Goal: Task Accomplishment & Management: Manage account settings

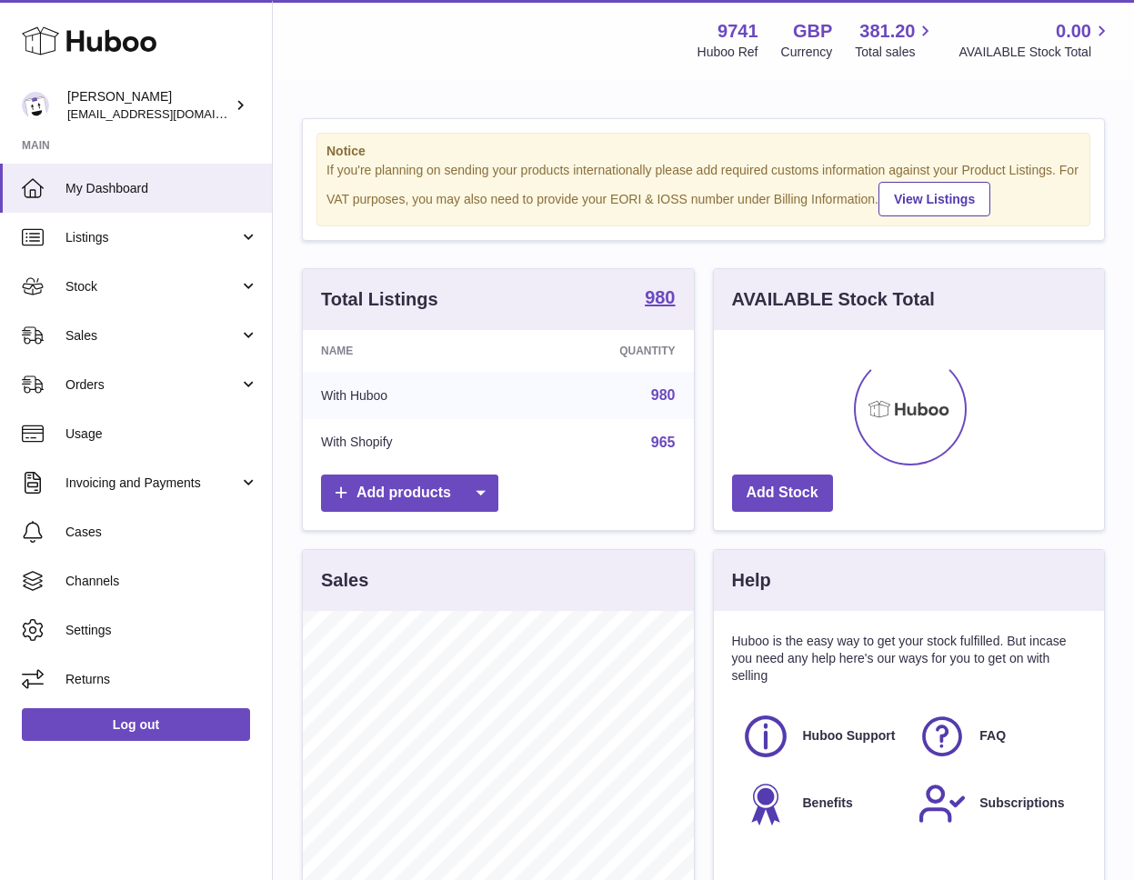
scroll to position [284, 390]
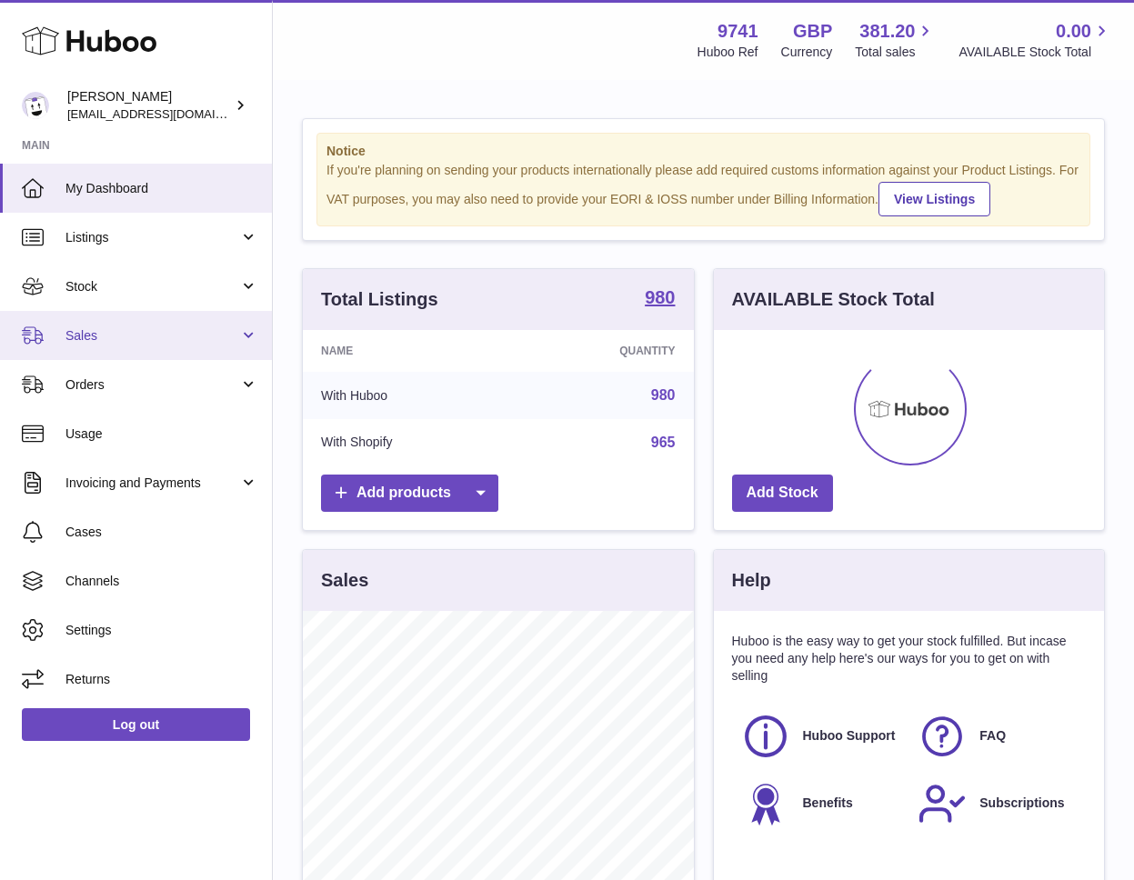
click at [88, 355] on link "Sales" at bounding box center [136, 335] width 272 height 49
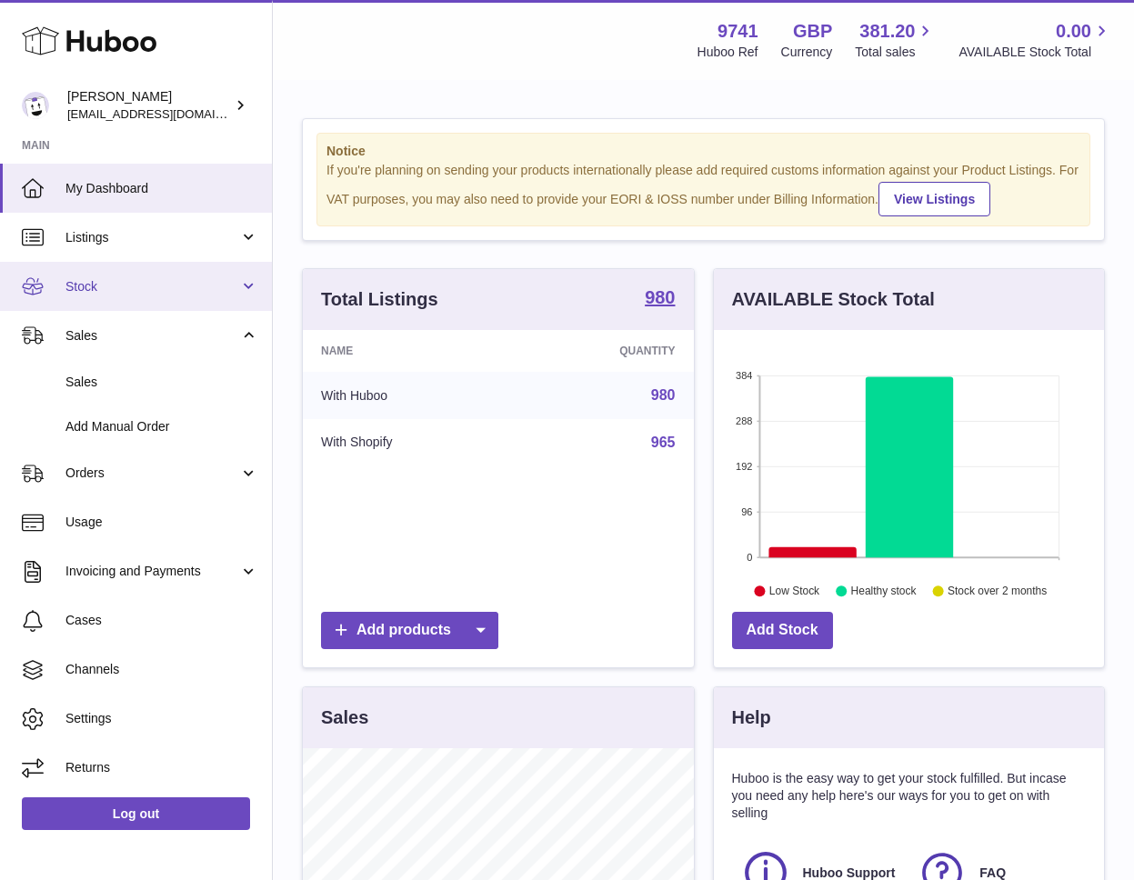
click at [95, 287] on span "Stock" at bounding box center [152, 286] width 174 height 17
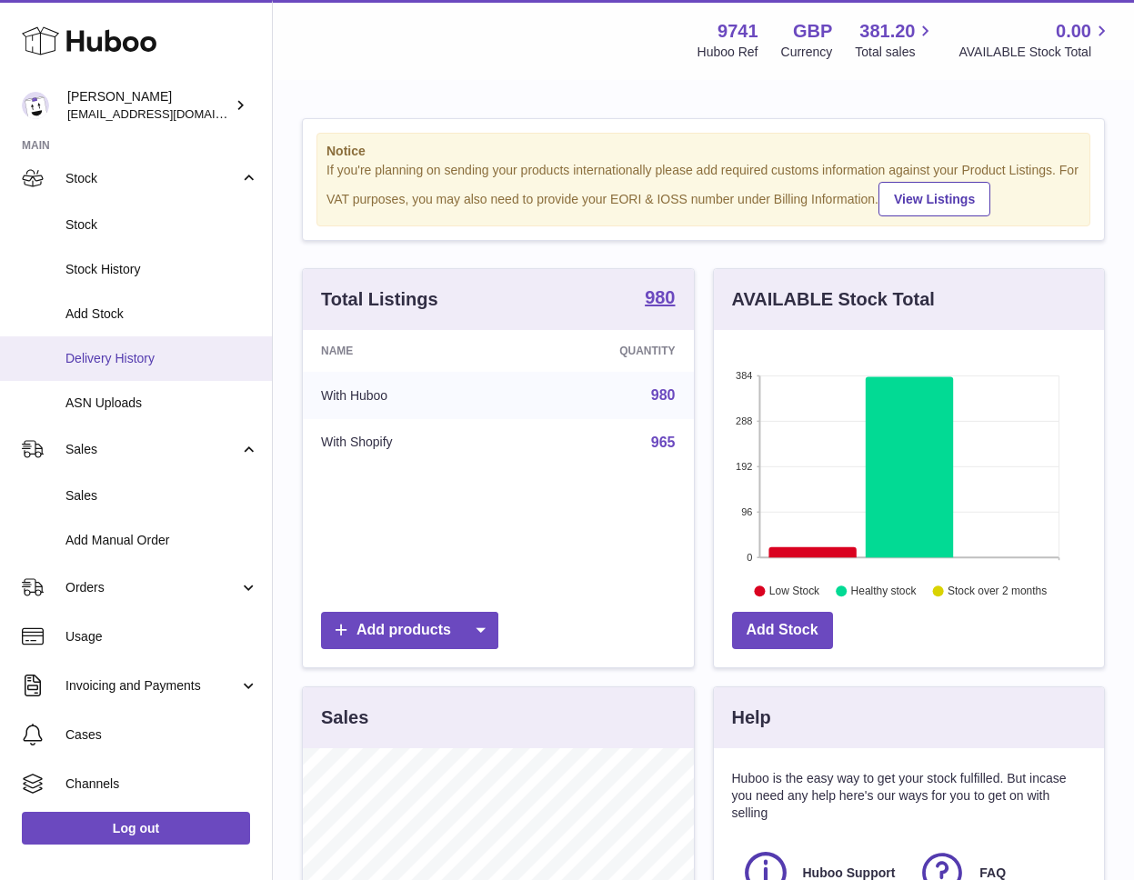
scroll to position [125, 0]
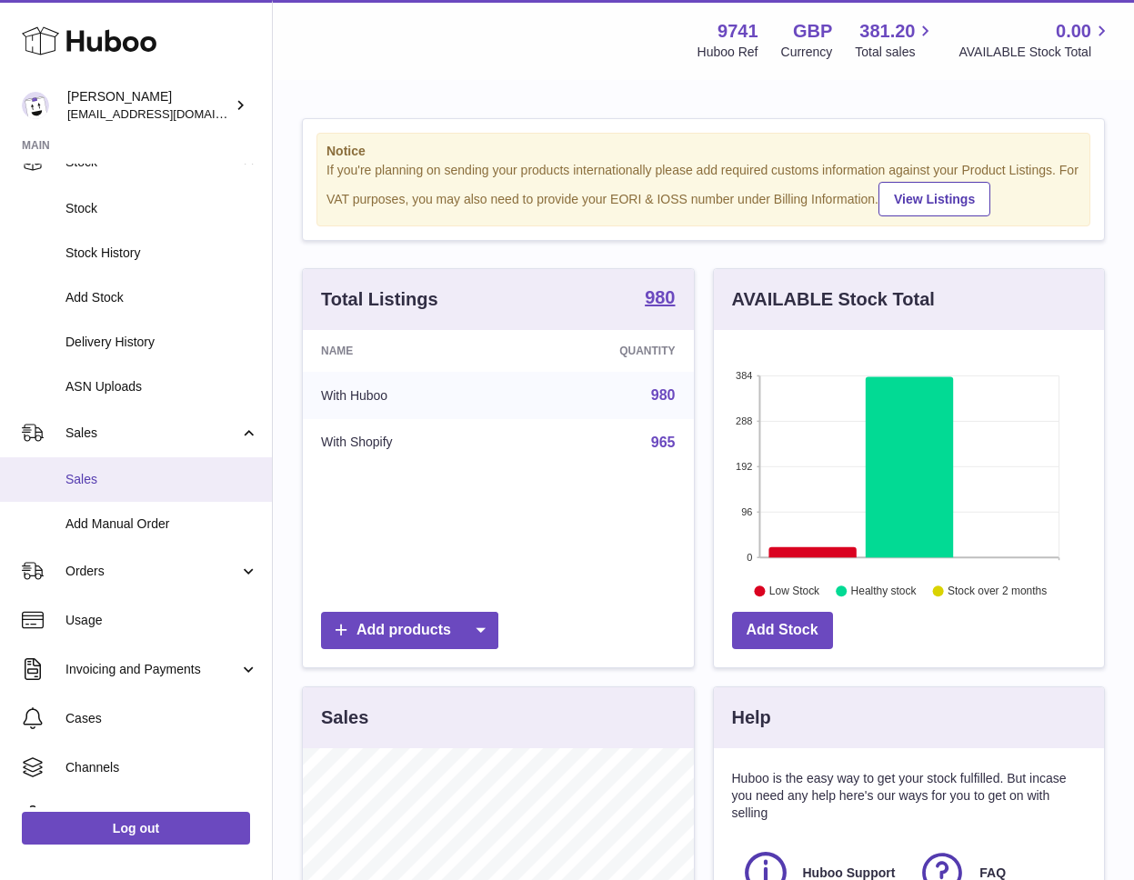
click at [93, 475] on span "Sales" at bounding box center [161, 479] width 193 height 17
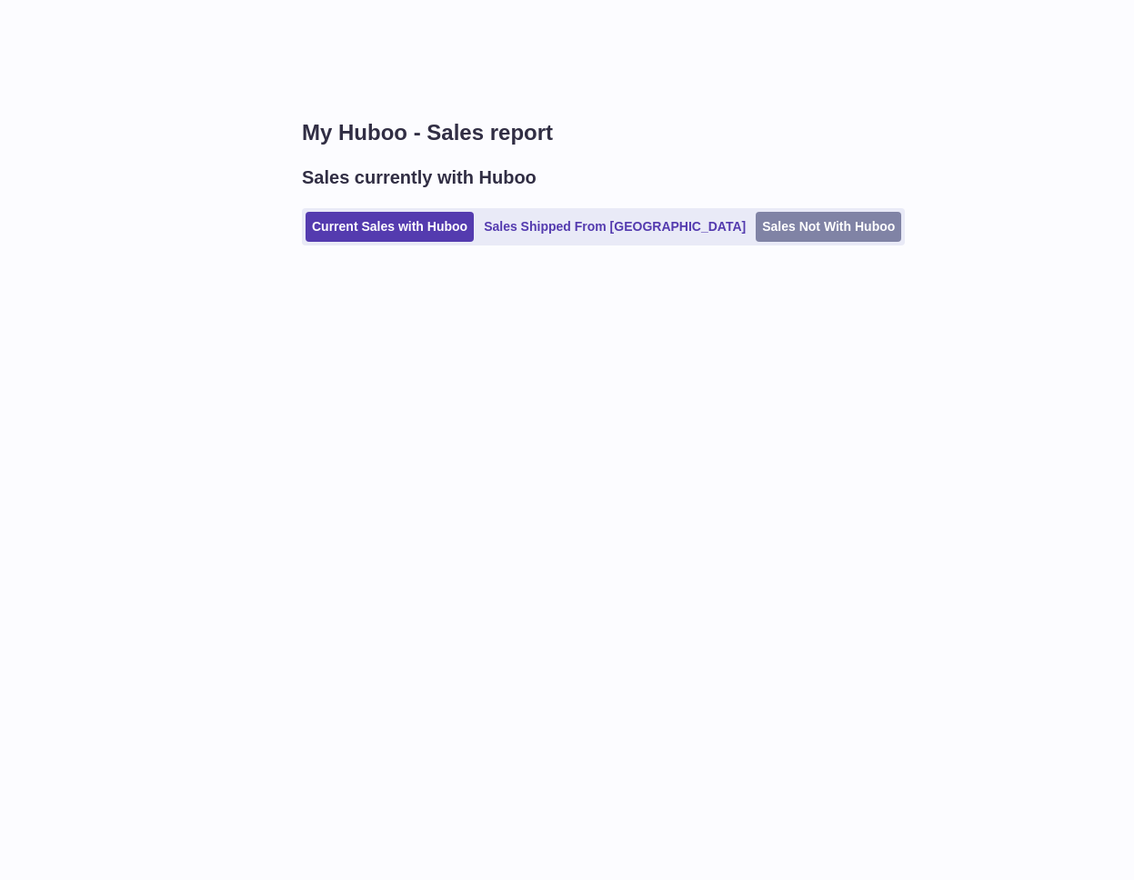
click at [755, 227] on link "Sales Not With Huboo" at bounding box center [827, 227] width 145 height 30
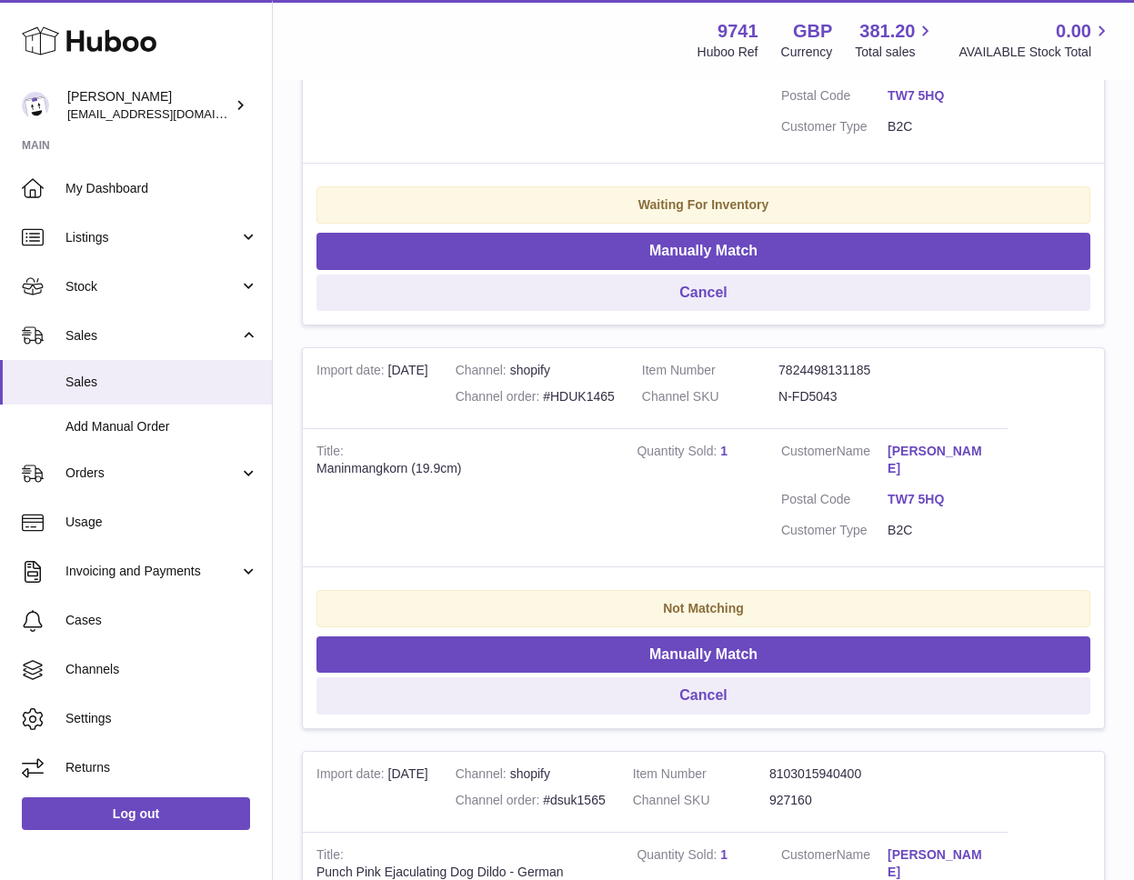
scroll to position [555, 0]
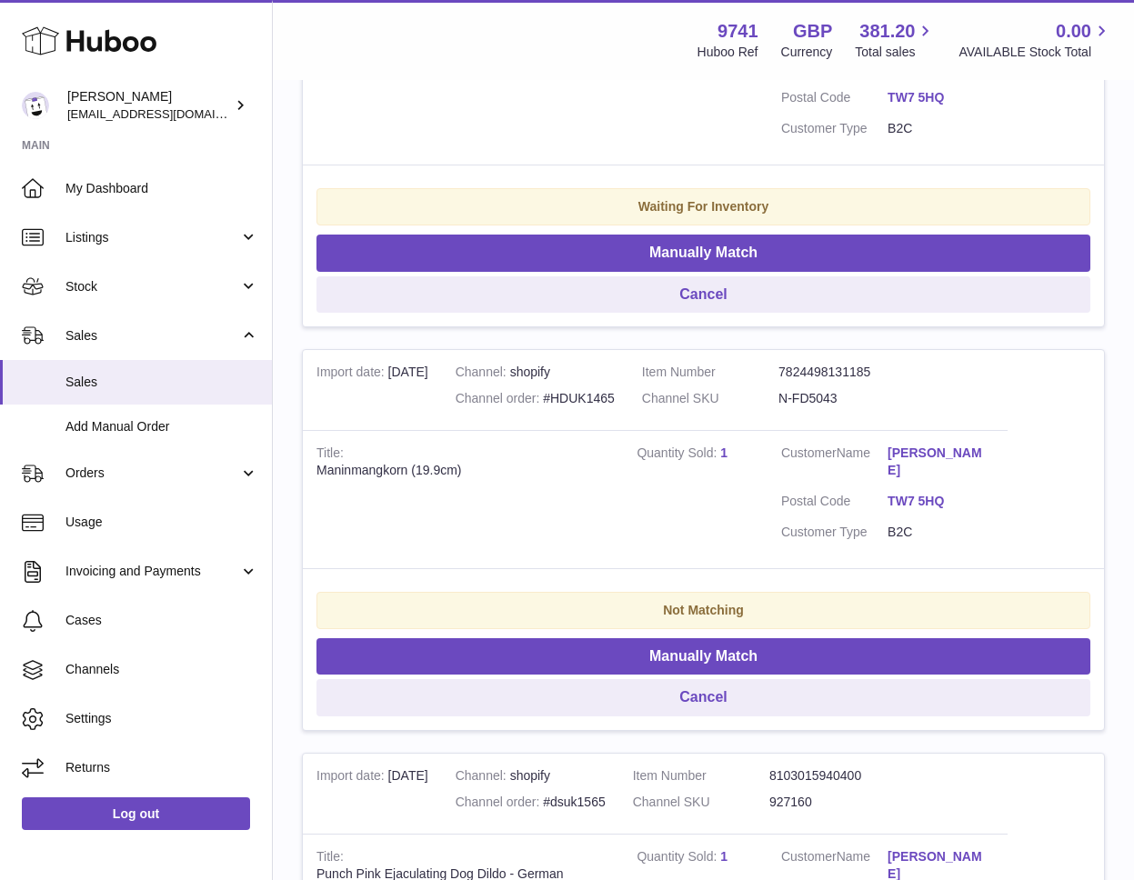
click at [865, 390] on dd "N-FD5043" at bounding box center [846, 398] width 136 height 17
drag, startPoint x: 846, startPoint y: 378, endPoint x: 797, endPoint y: 389, distance: 50.3
click at [787, 379] on dl "Item Number 7824498131185 Channel SKU N-FD5043" at bounding box center [779, 390] width 274 height 53
copy dl "N-FD5043"
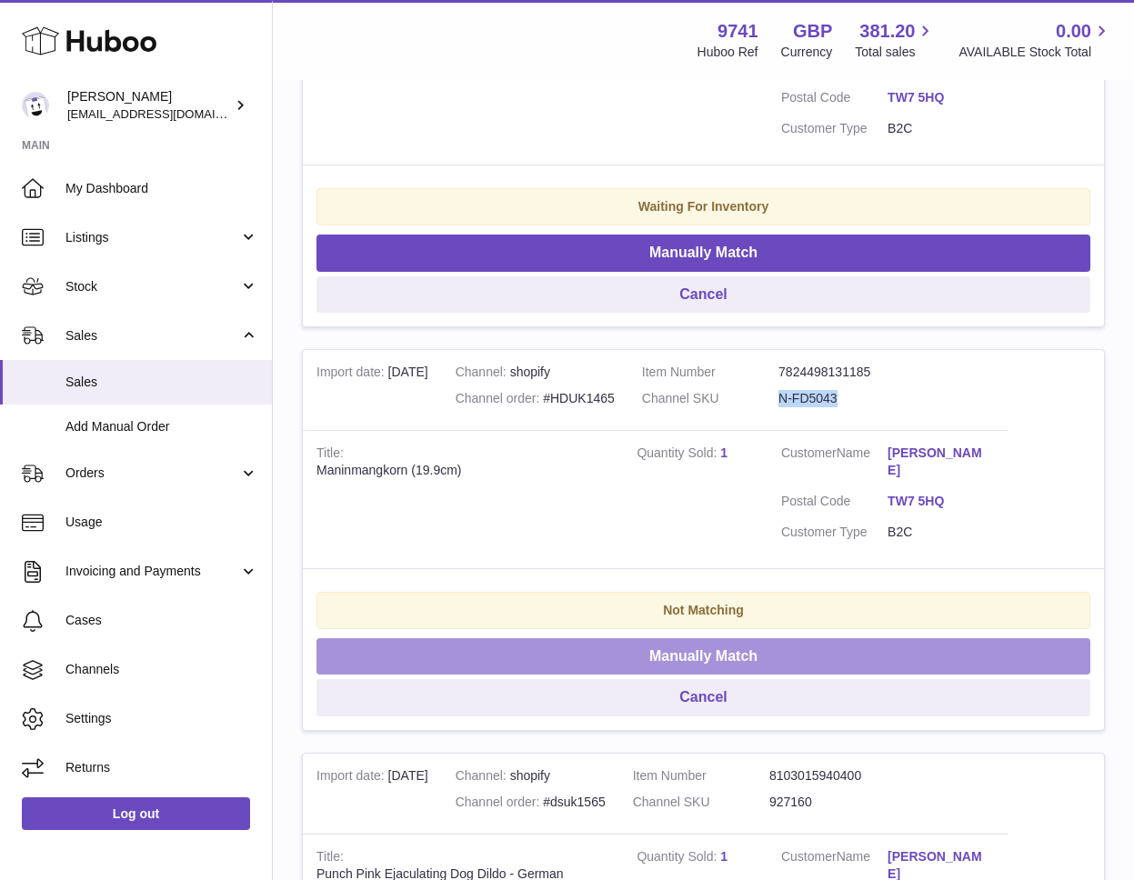
click at [712, 638] on button "Manually Match" at bounding box center [703, 656] width 774 height 37
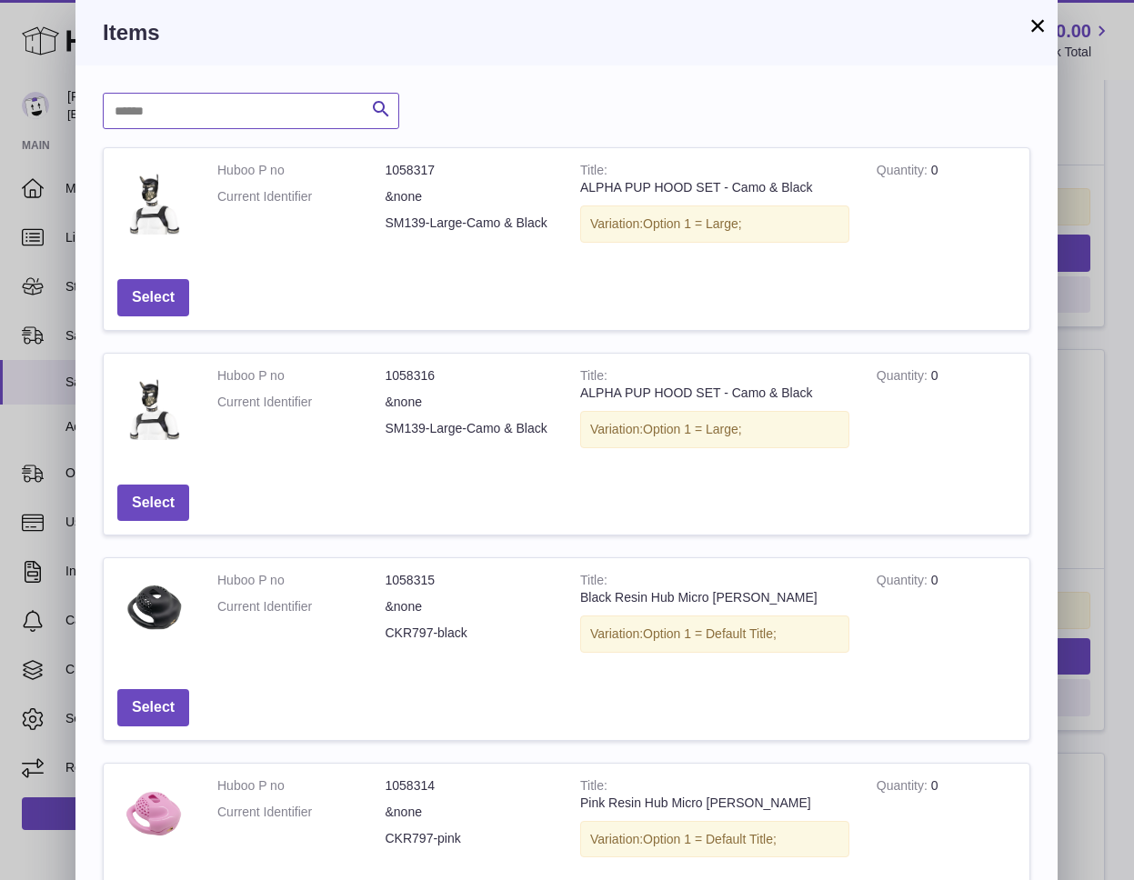
click at [240, 106] on input "text" at bounding box center [251, 111] width 296 height 36
paste input "********"
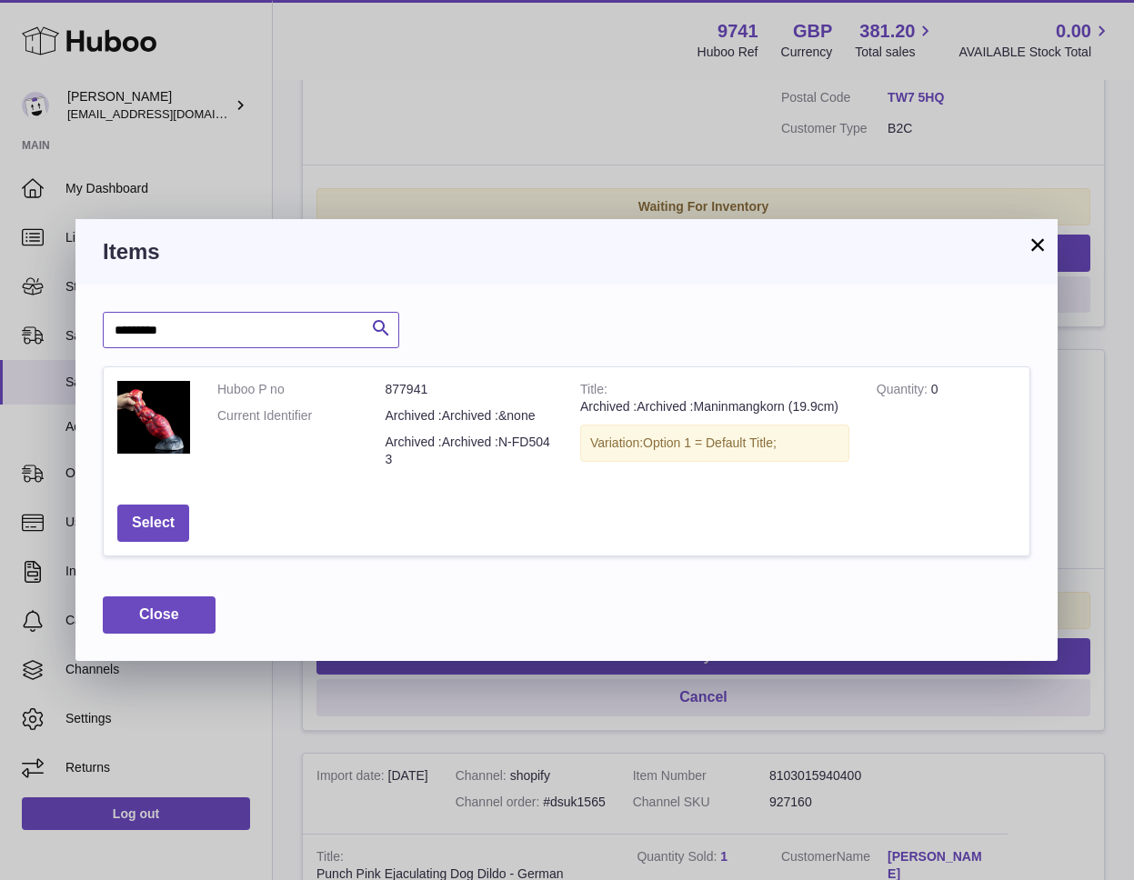
click at [220, 318] on input "********" at bounding box center [251, 330] width 296 height 36
paste input "text"
type input "******"
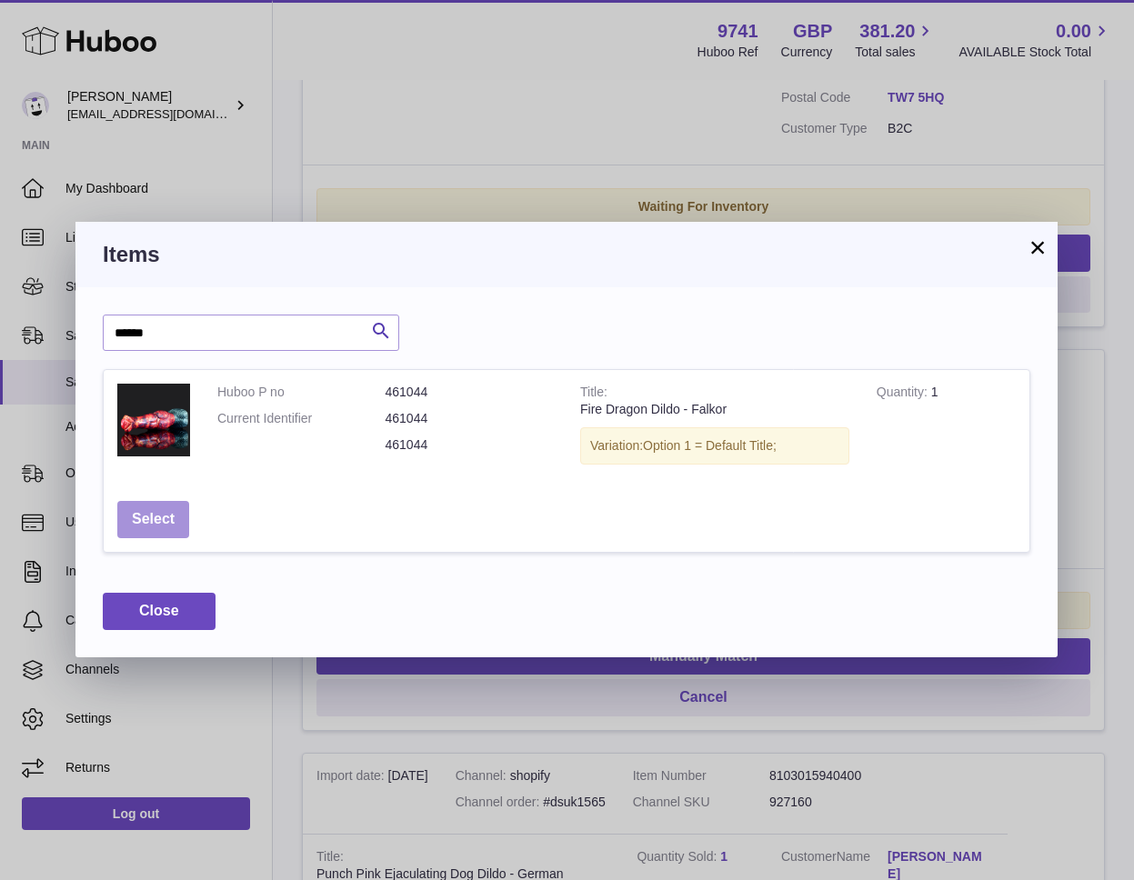
click at [140, 521] on button "Select" at bounding box center [153, 519] width 72 height 37
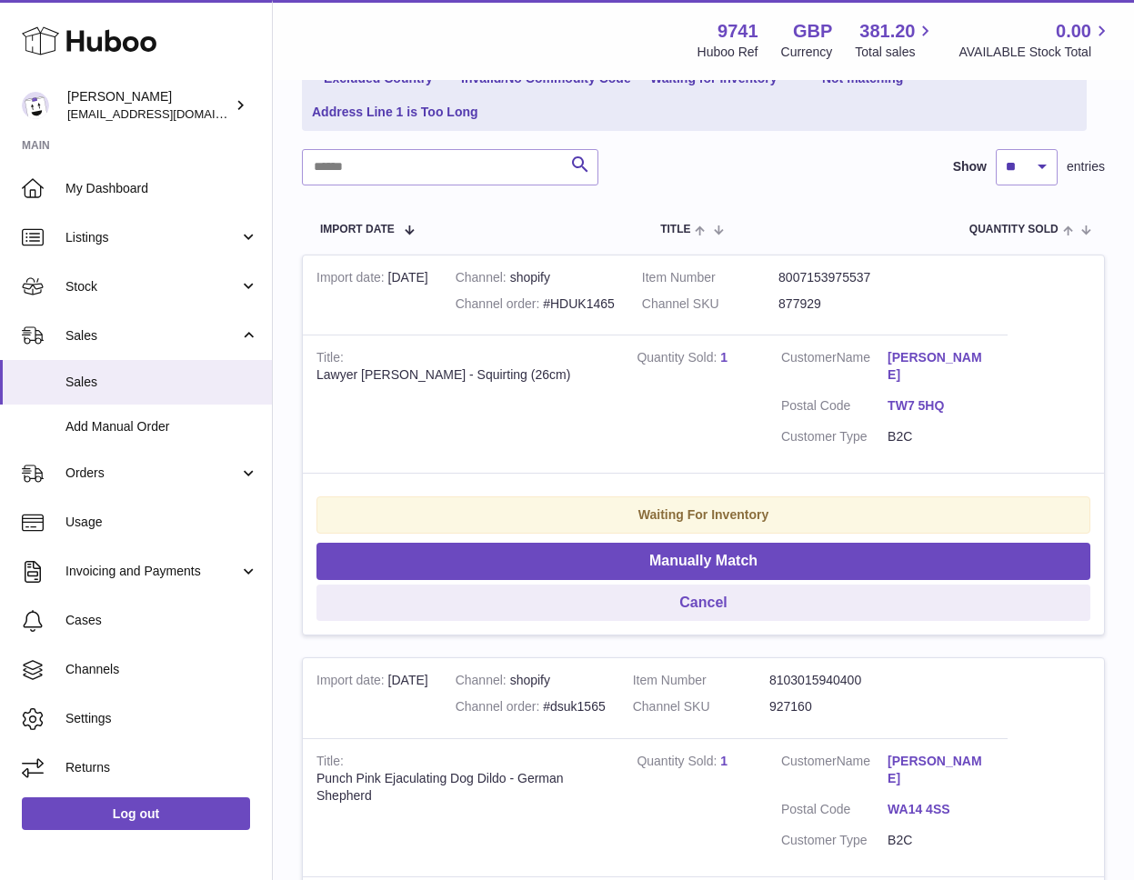
scroll to position [226, 0]
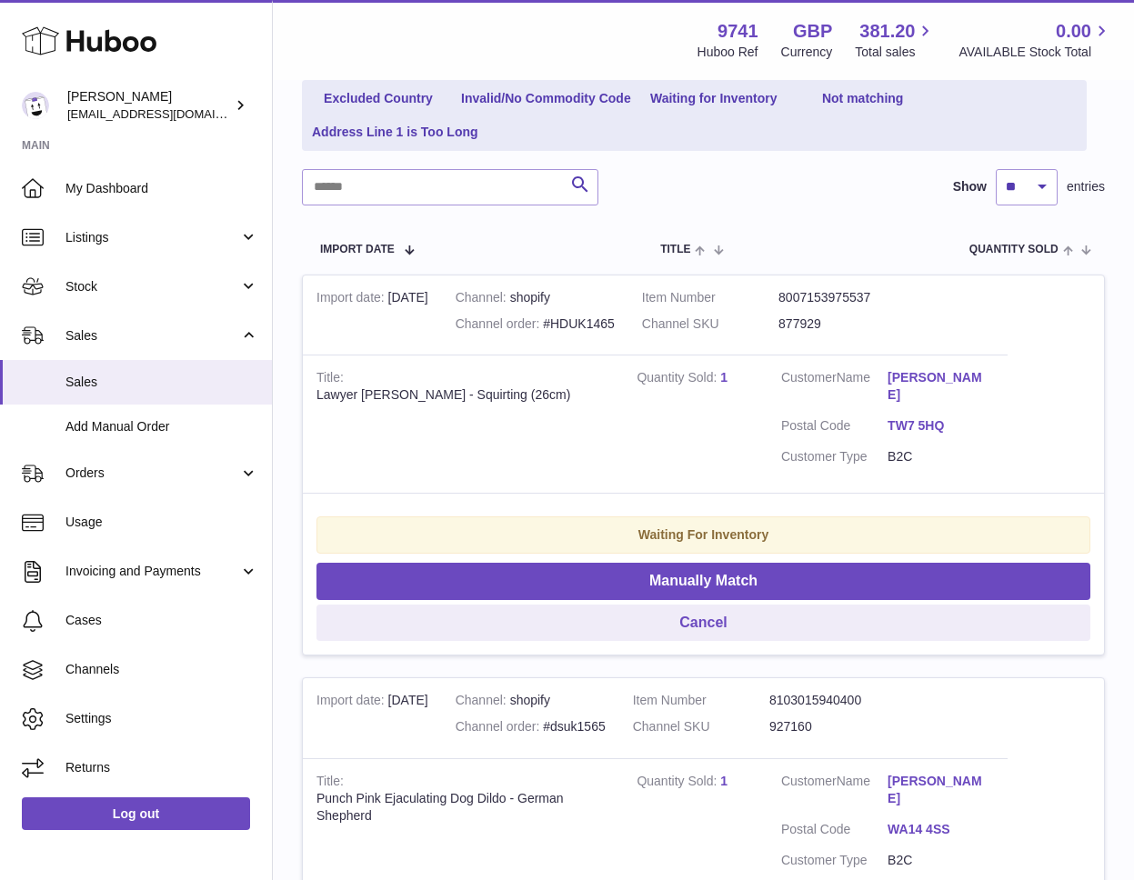
drag, startPoint x: 812, startPoint y: 311, endPoint x: 846, endPoint y: 321, distance: 36.0
click at [820, 311] on dl "Item Number 8007153975537 Channel SKU 877929" at bounding box center [779, 315] width 274 height 53
drag, startPoint x: 844, startPoint y: 325, endPoint x: 787, endPoint y: 328, distance: 56.4
click at [787, 328] on dl "Item Number 8007153975537 Channel SKU 877929" at bounding box center [779, 315] width 274 height 53
copy dl "877929"
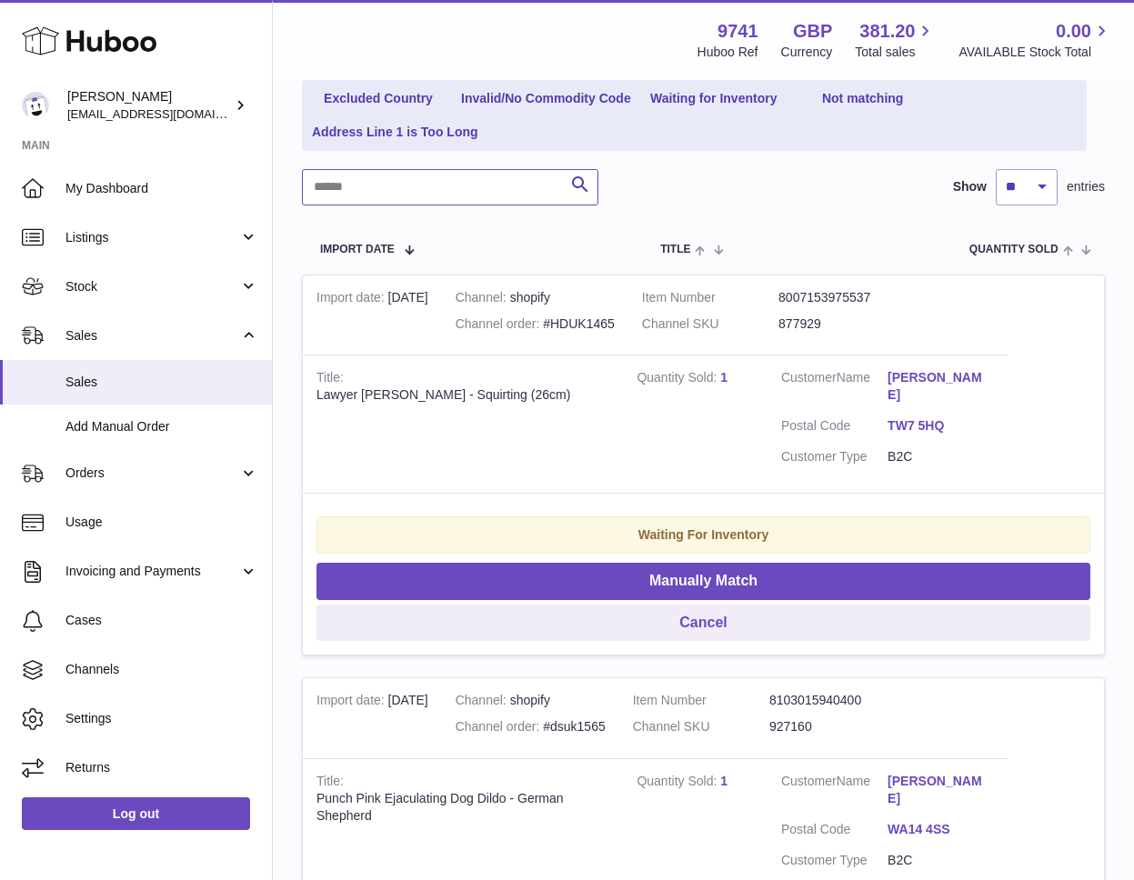
click at [433, 191] on input "text" at bounding box center [450, 187] width 296 height 36
paste input "******"
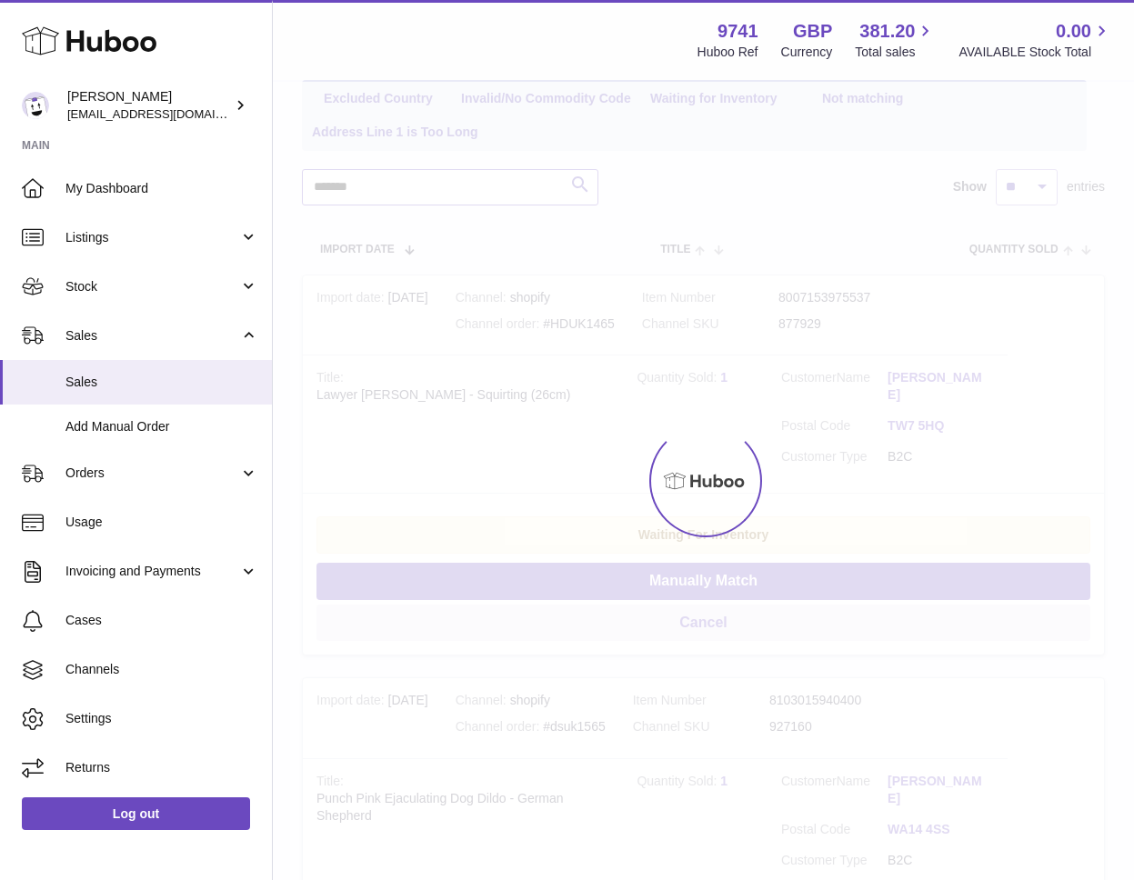
scroll to position [150, 0]
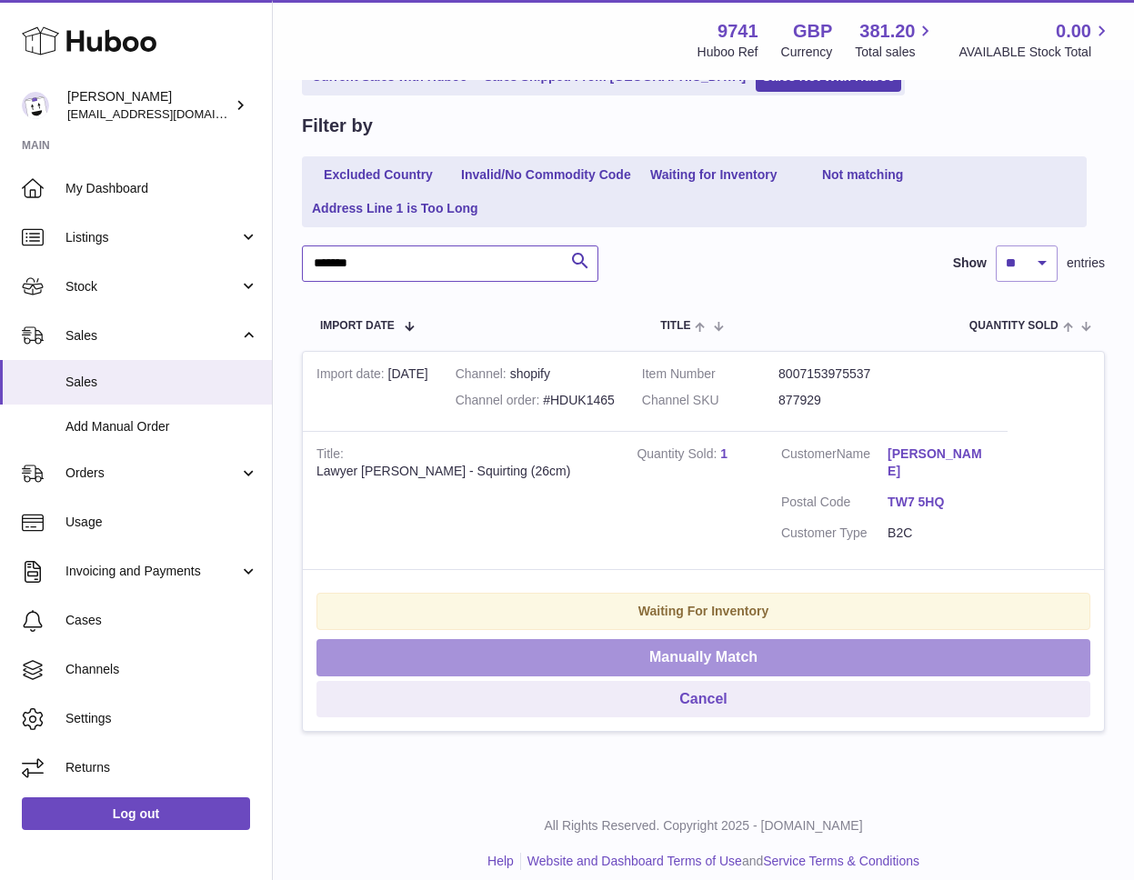
type input "******"
click at [677, 641] on button "Manually Match" at bounding box center [703, 657] width 774 height 37
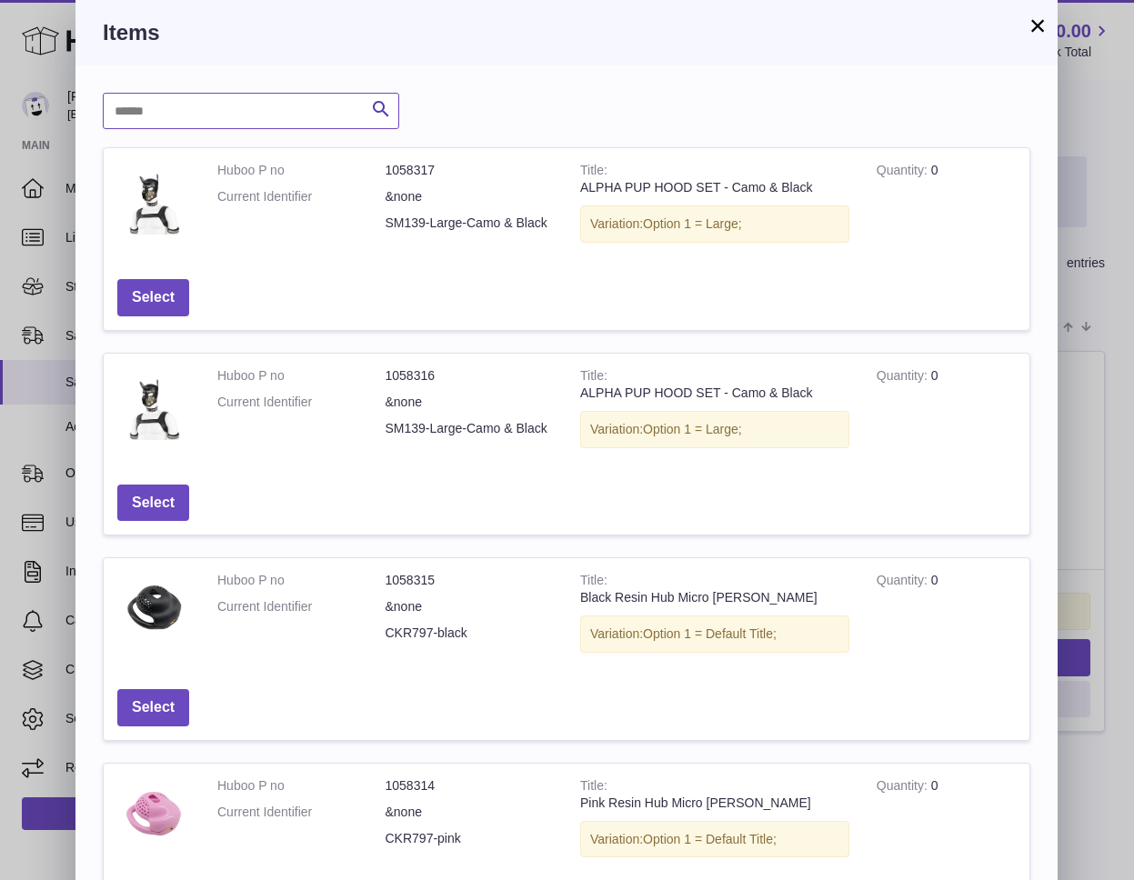
click at [287, 125] on input "text" at bounding box center [251, 111] width 296 height 36
paste input "******"
type input "******"
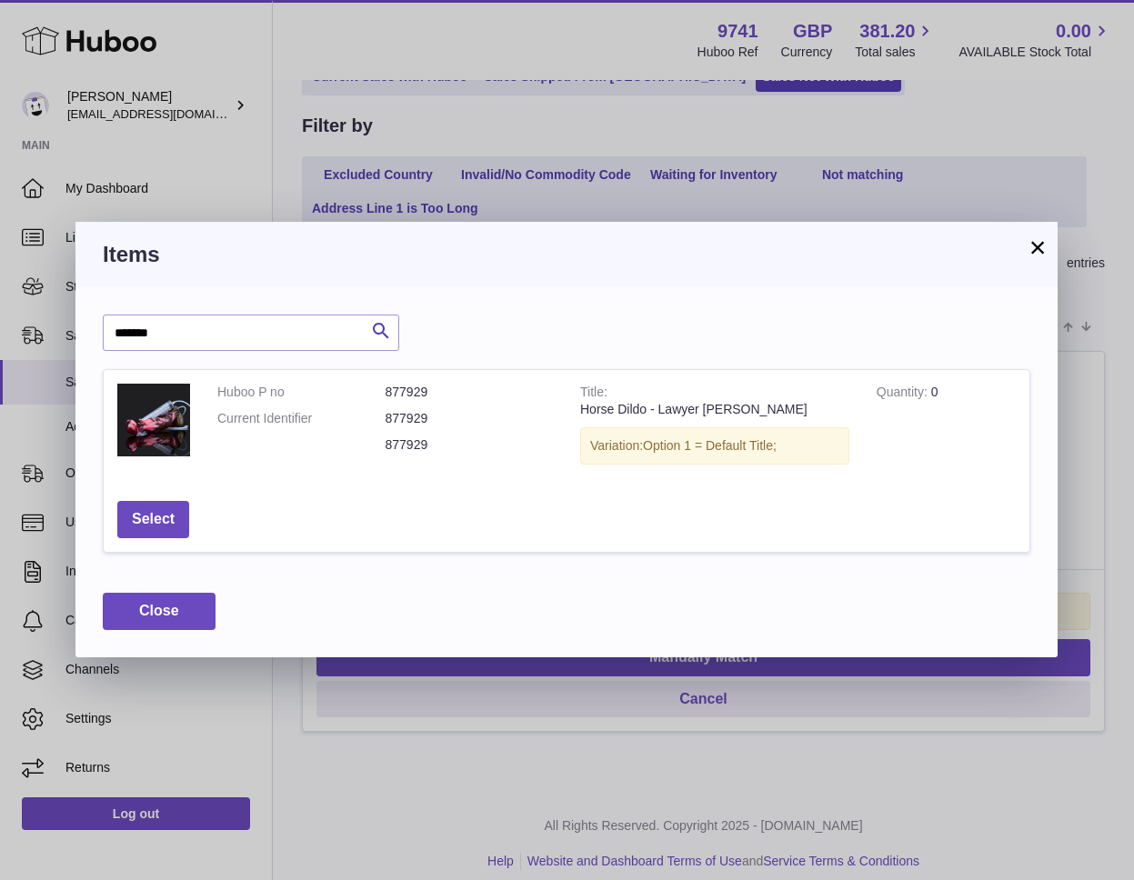
click at [1044, 237] on button "×" at bounding box center [1037, 247] width 22 height 22
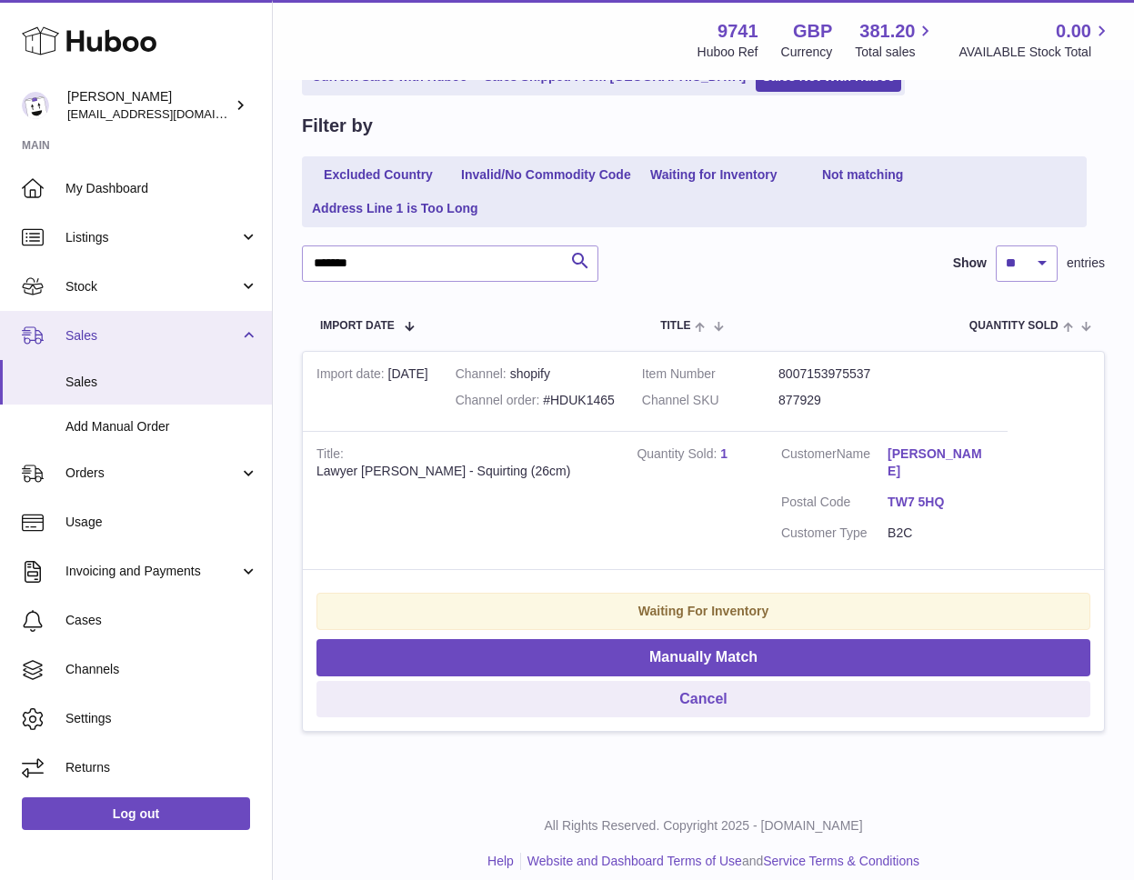
click at [108, 345] on link "Sales" at bounding box center [136, 335] width 272 height 49
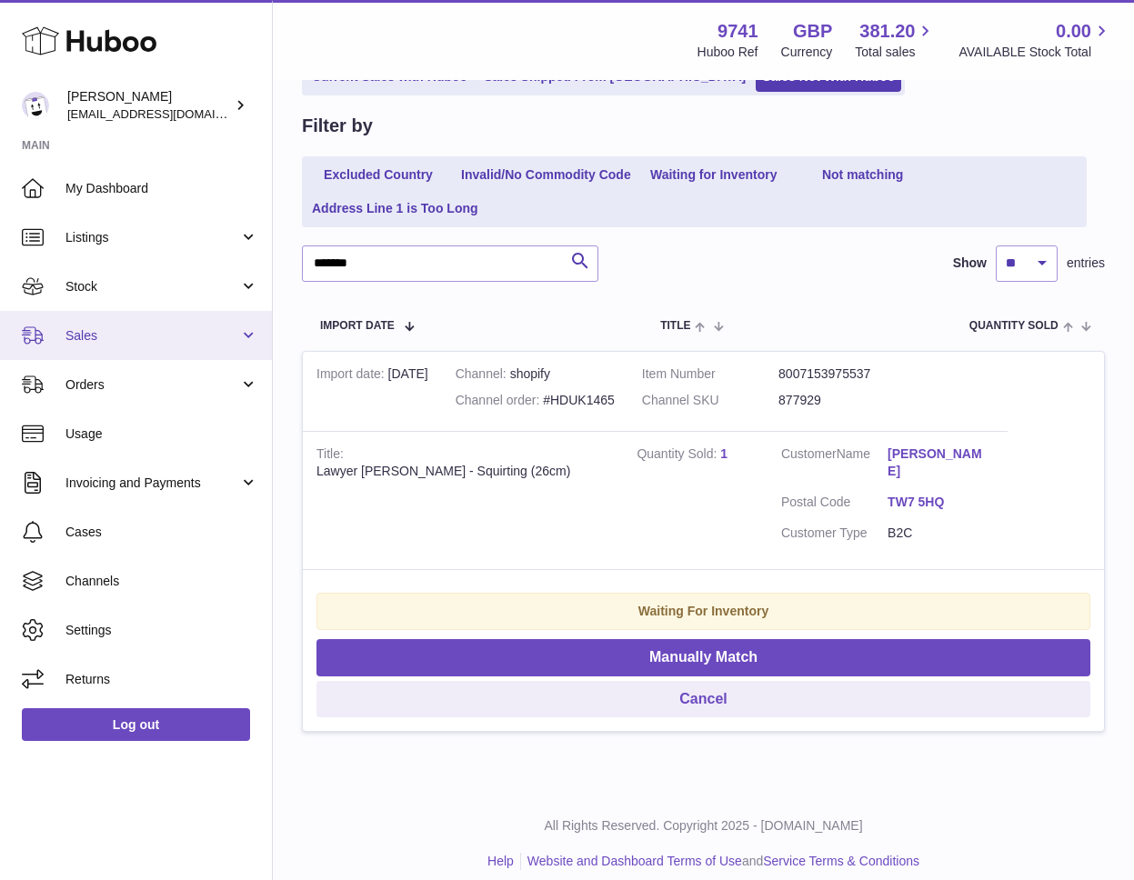
click at [107, 345] on link "Sales" at bounding box center [136, 335] width 272 height 49
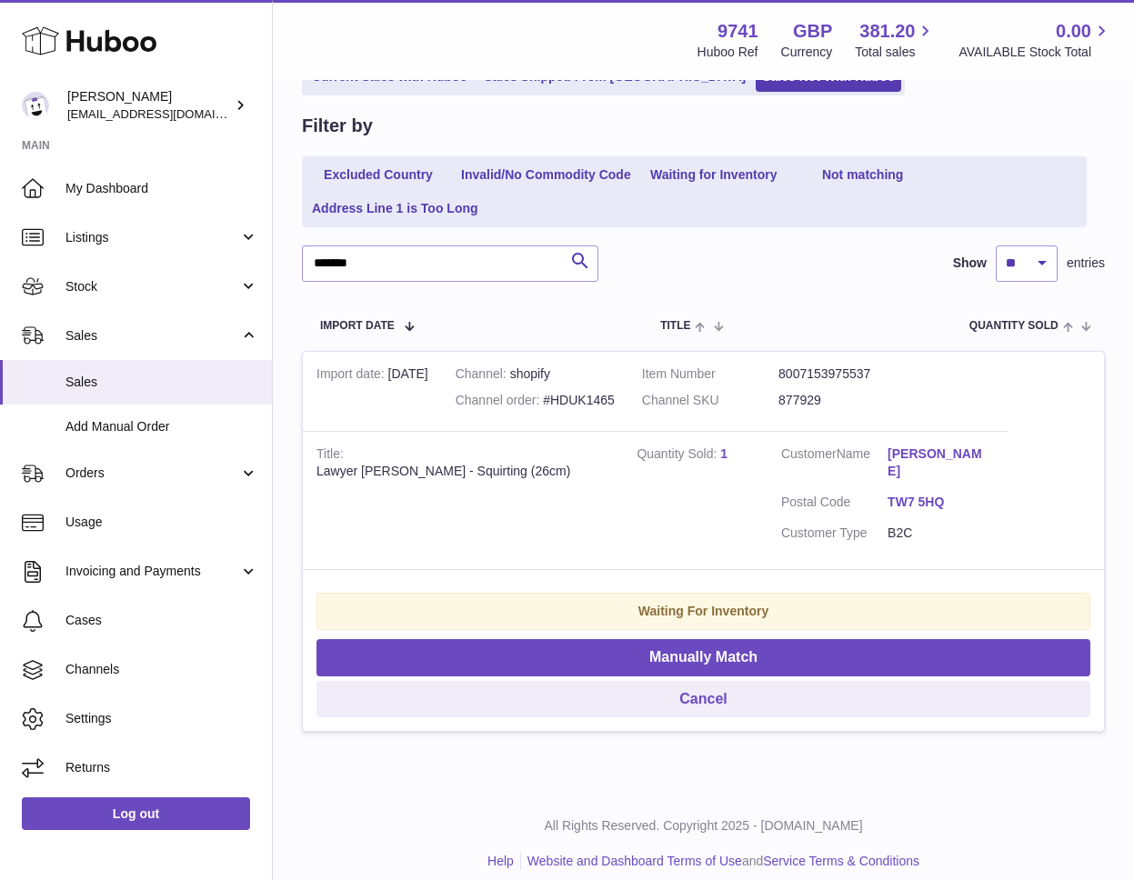
scroll to position [0, 0]
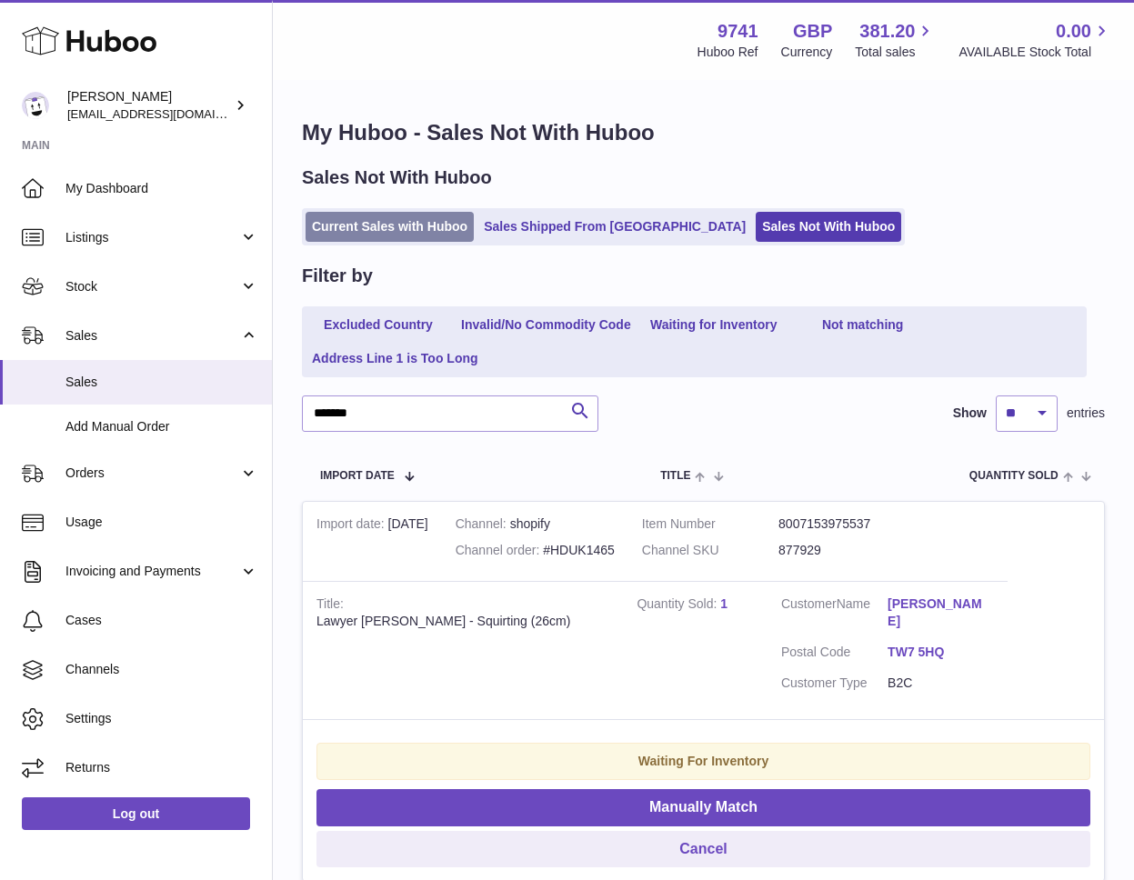
click at [351, 232] on link "Current Sales with Huboo" at bounding box center [389, 227] width 168 height 30
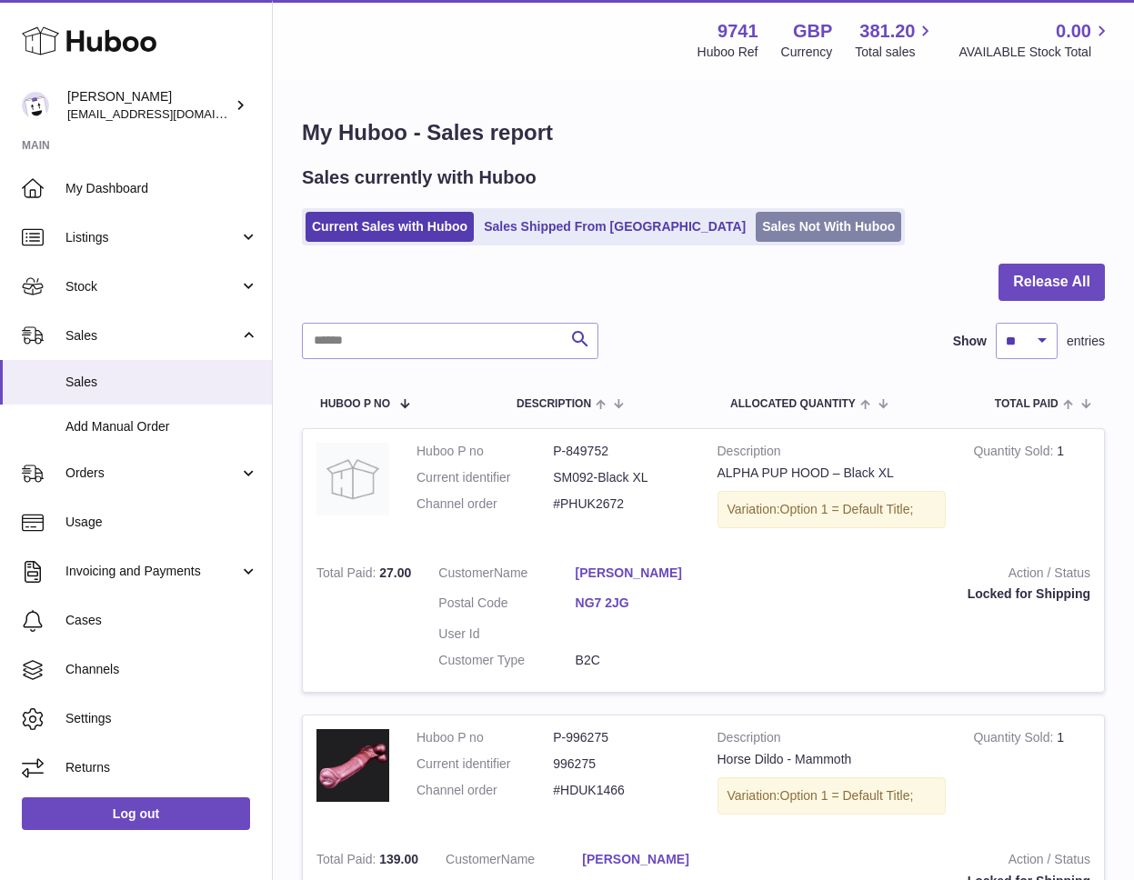
click at [755, 236] on link "Sales Not With Huboo" at bounding box center [827, 227] width 145 height 30
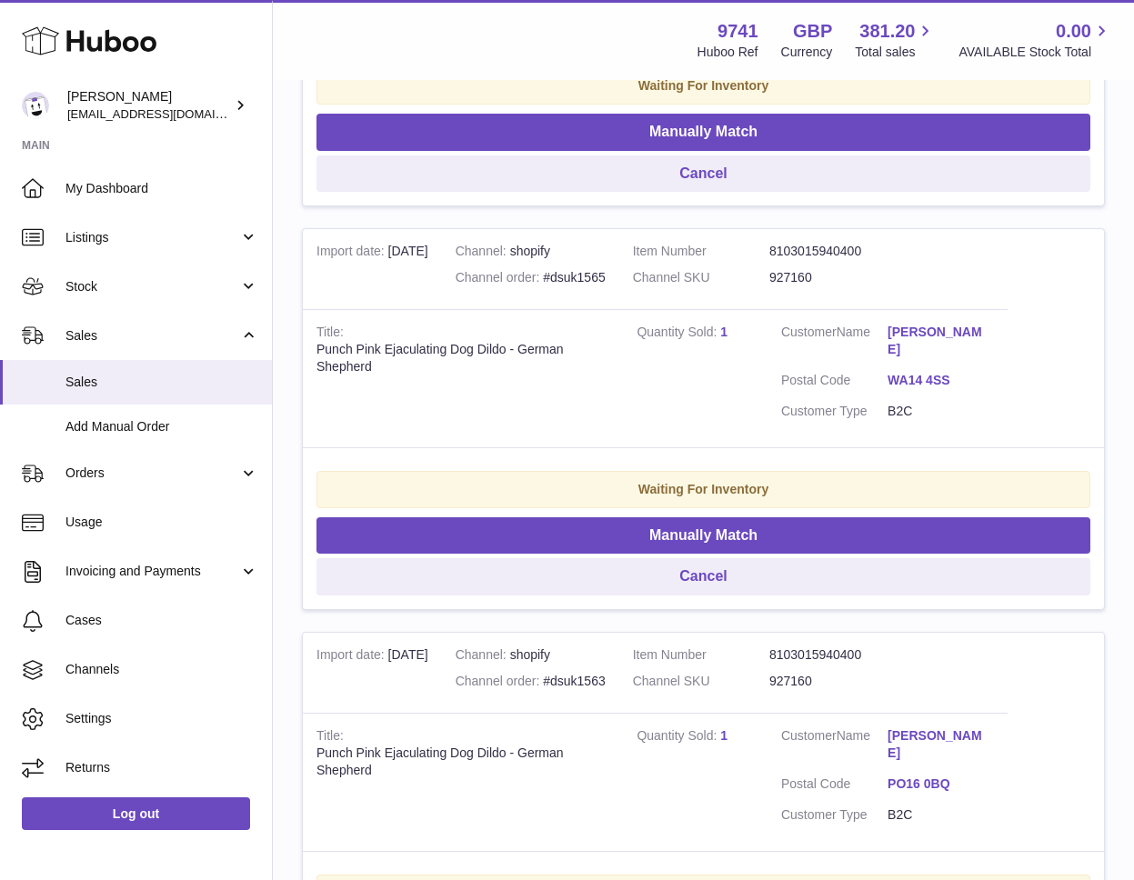
scroll to position [678, 0]
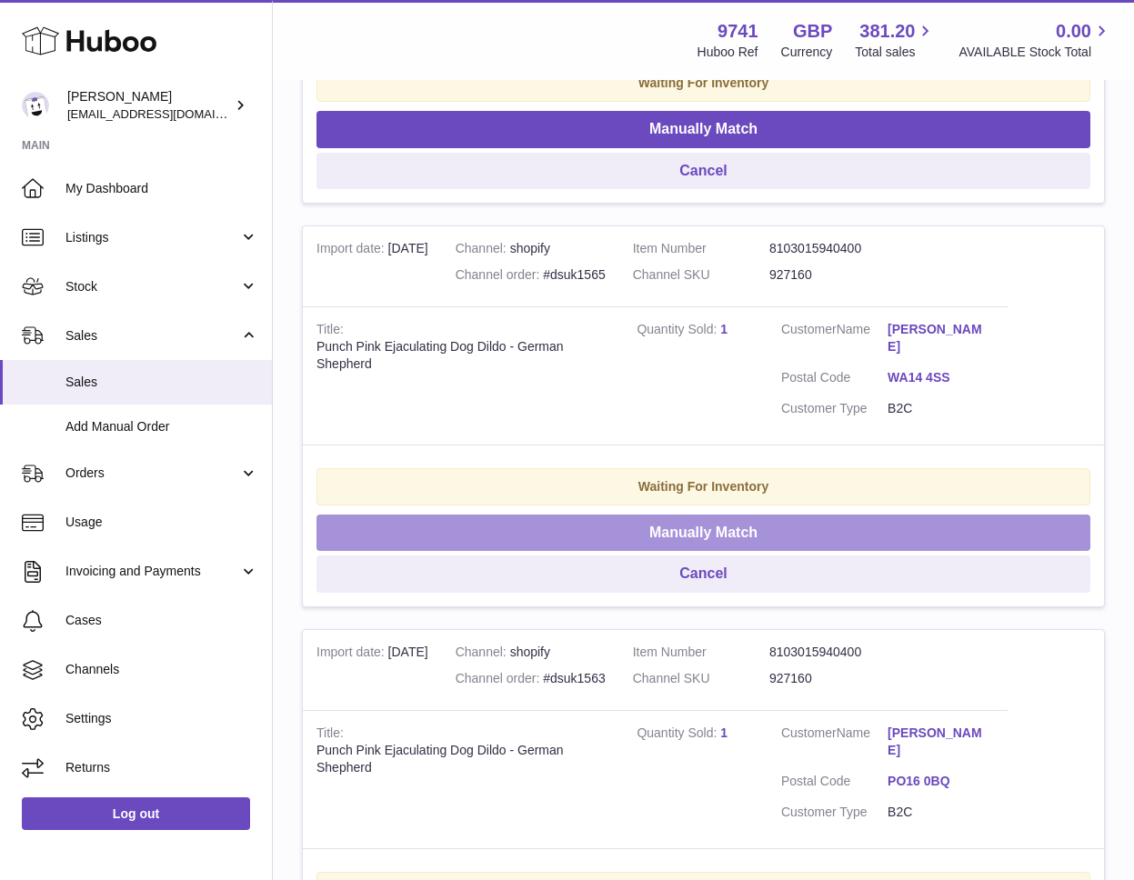
click at [722, 515] on button "Manually Match" at bounding box center [703, 533] width 774 height 37
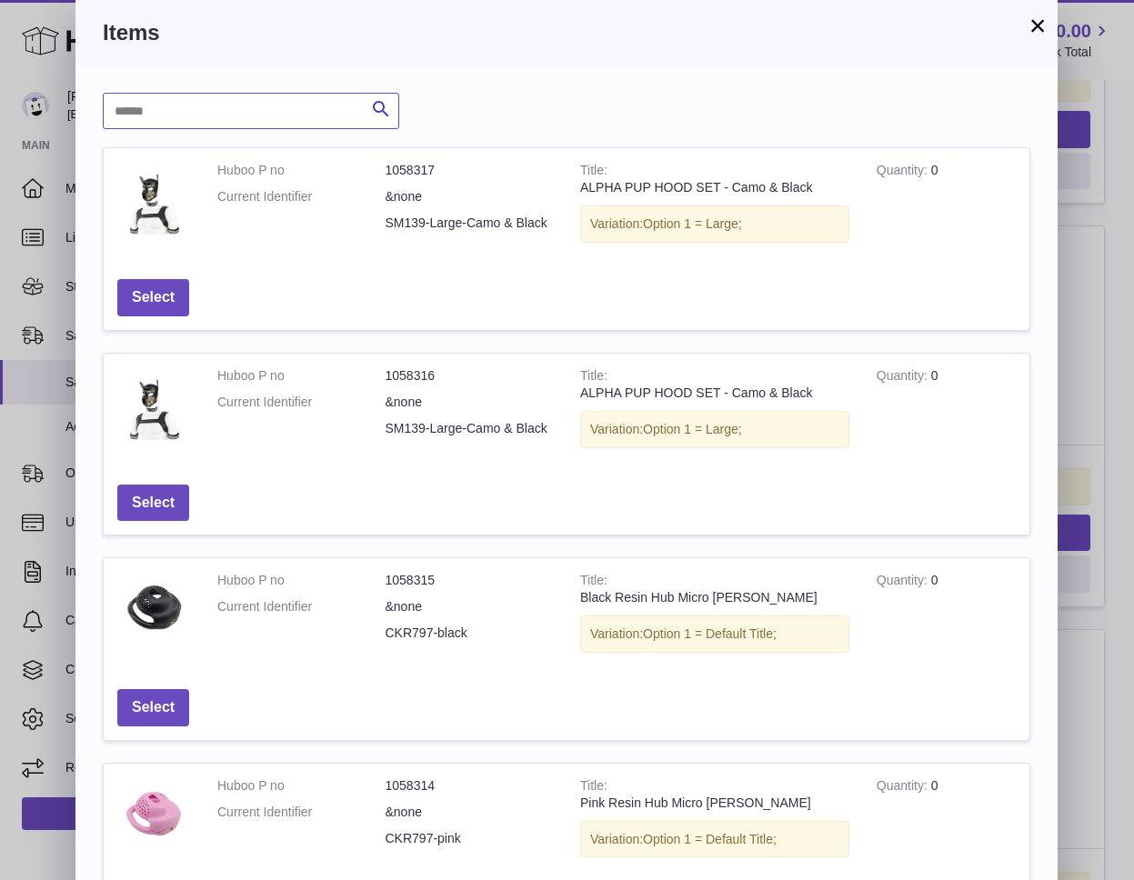
click at [273, 111] on input "text" at bounding box center [251, 111] width 296 height 36
type input "****"
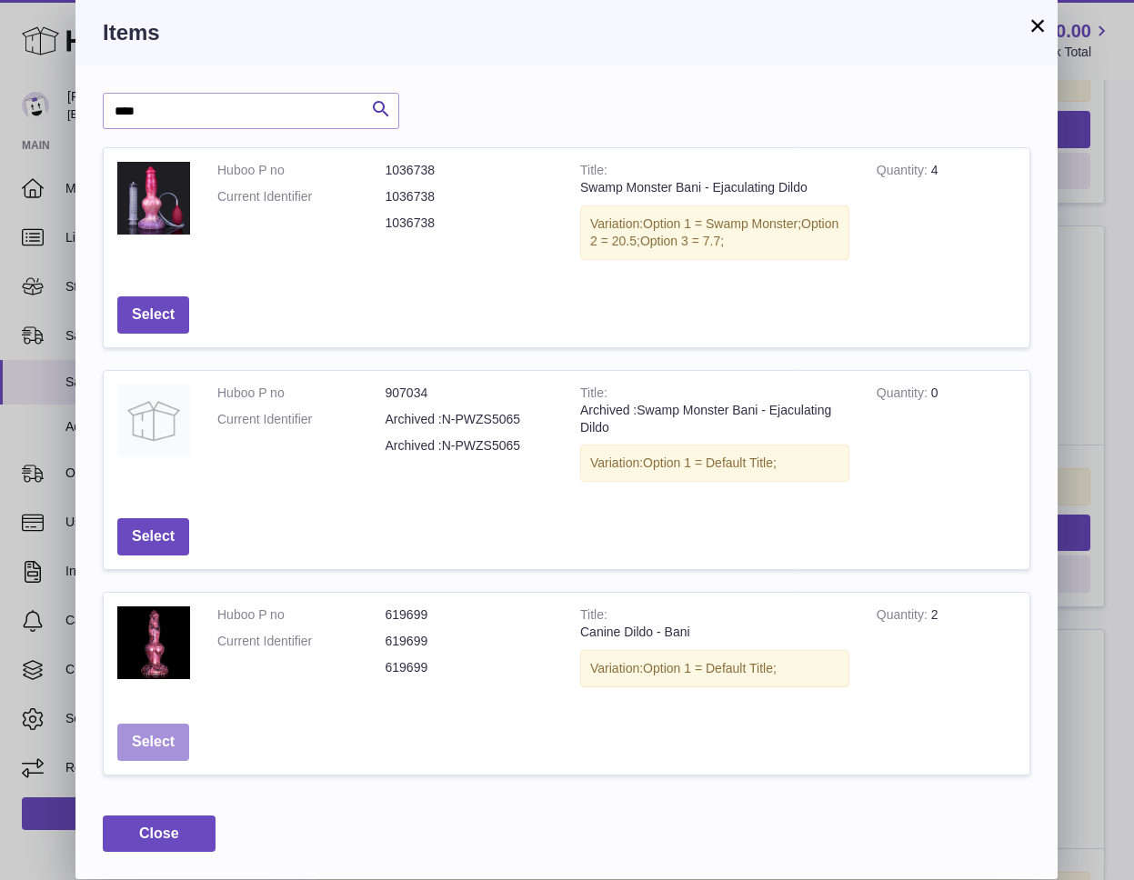
click at [163, 745] on button "Select" at bounding box center [153, 742] width 72 height 37
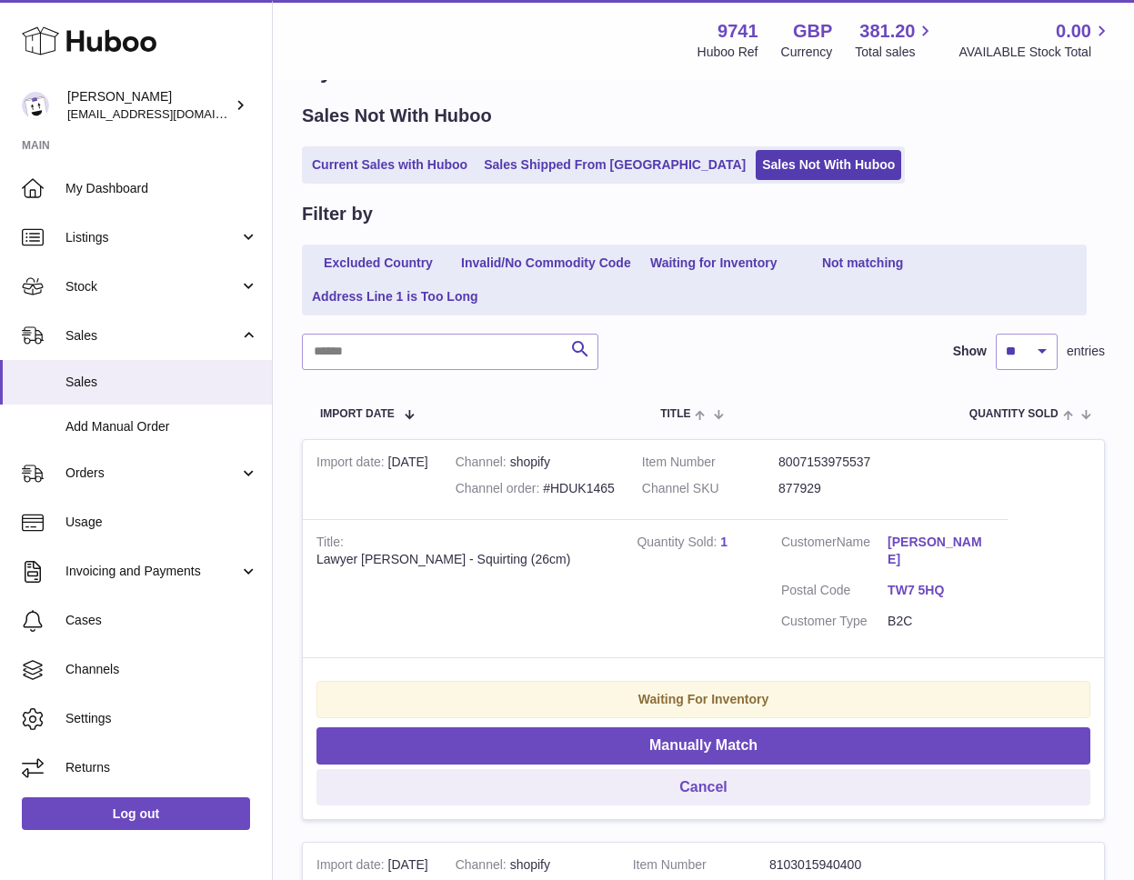
scroll to position [67, 0]
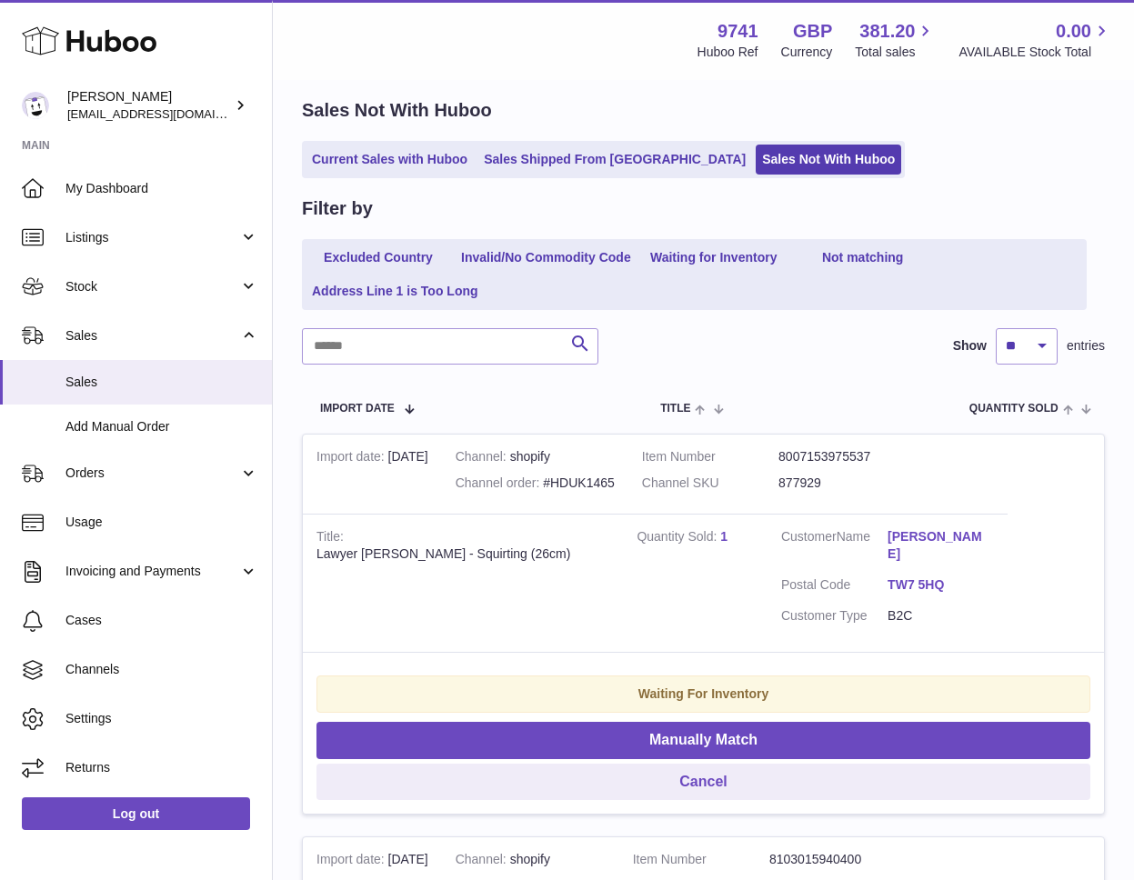
drag, startPoint x: 997, startPoint y: 535, endPoint x: 885, endPoint y: 537, distance: 111.8
click at [885, 537] on td "Customer Name Marek Wojtyniak Postal Code TW7 5HQ Customer Type B2C" at bounding box center [887, 583] width 240 height 138
copy dl "[PERSON_NAME]"
click at [420, 155] on link "Current Sales with Huboo" at bounding box center [389, 160] width 168 height 30
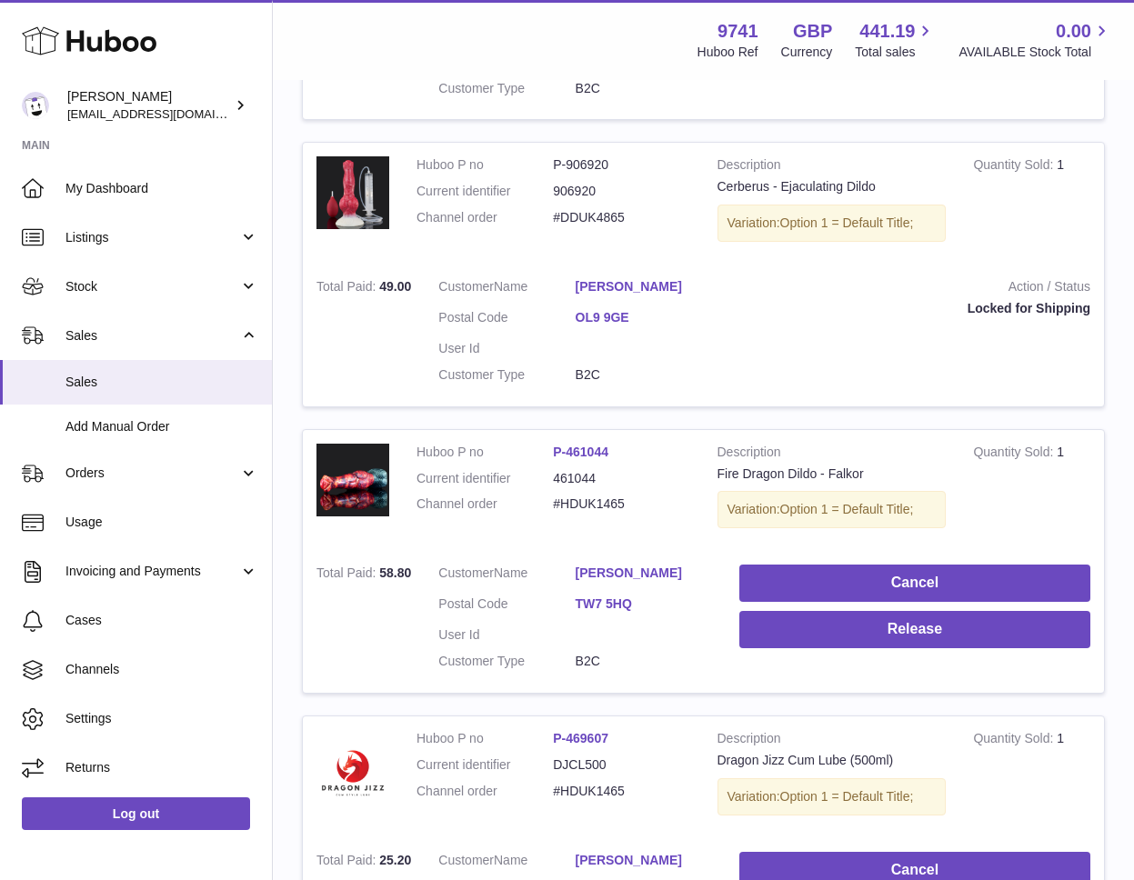
scroll to position [1305, 0]
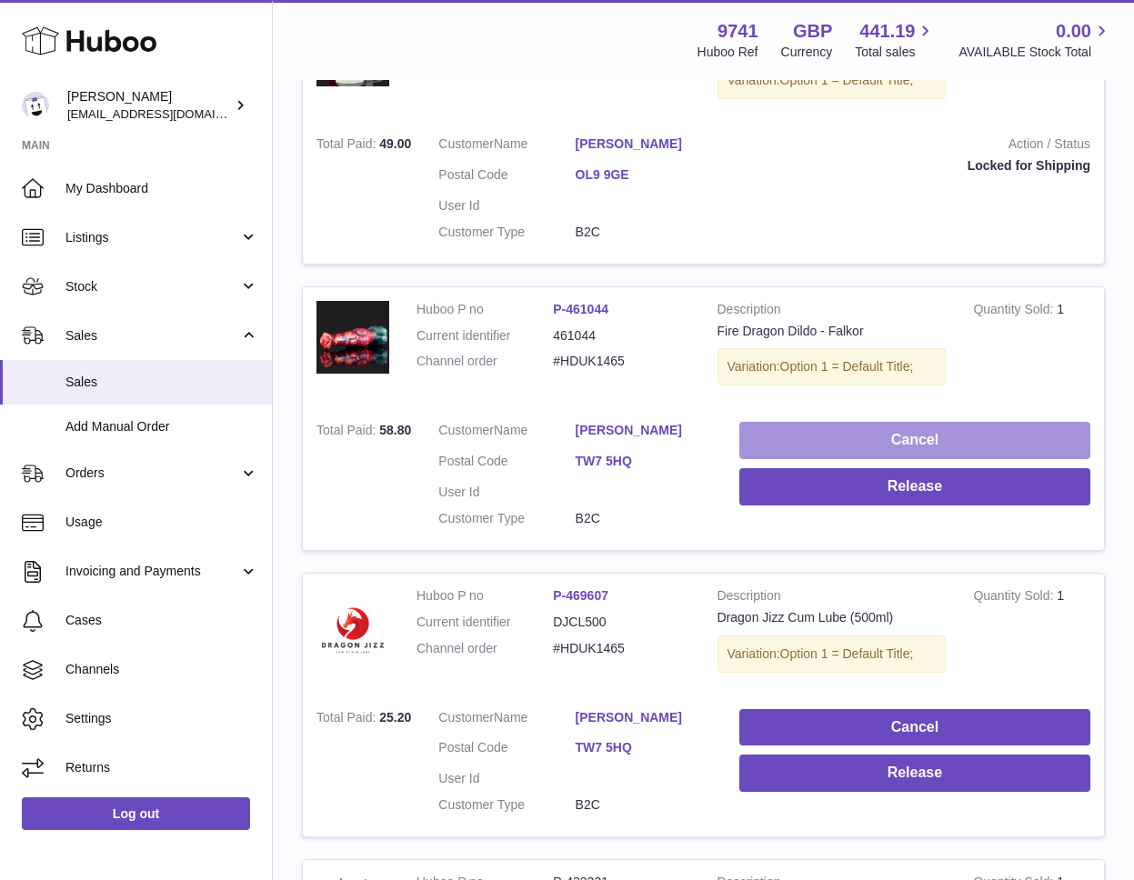
click at [844, 433] on button "Cancel" at bounding box center [914, 440] width 351 height 37
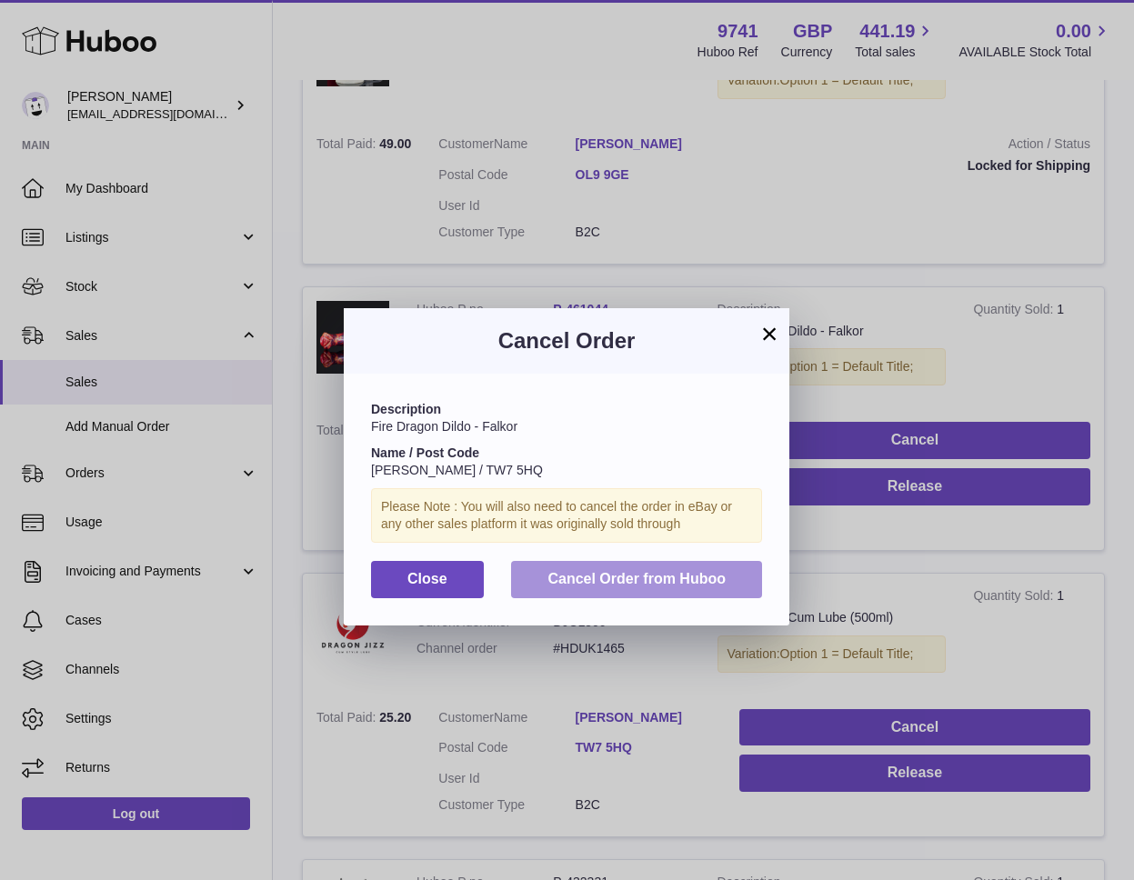
click at [638, 580] on span "Cancel Order from Huboo" at bounding box center [636, 578] width 178 height 15
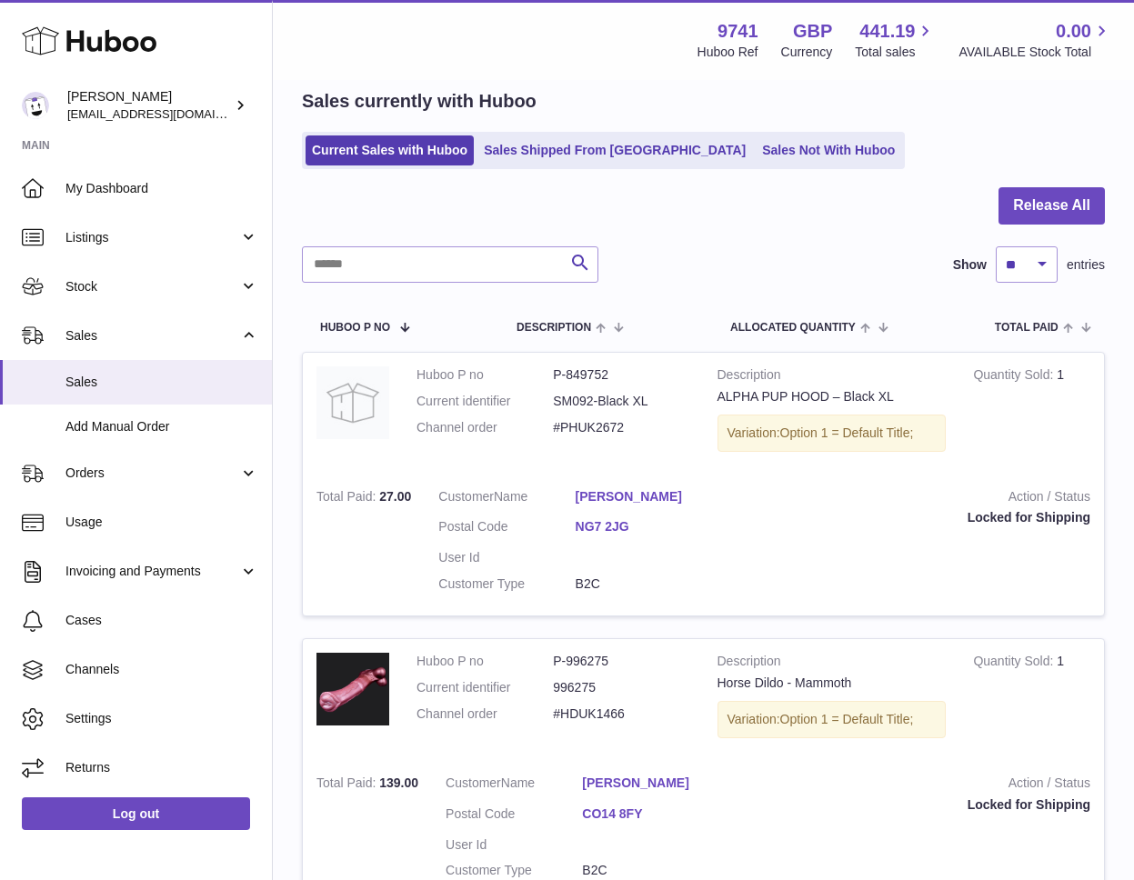
scroll to position [0, 0]
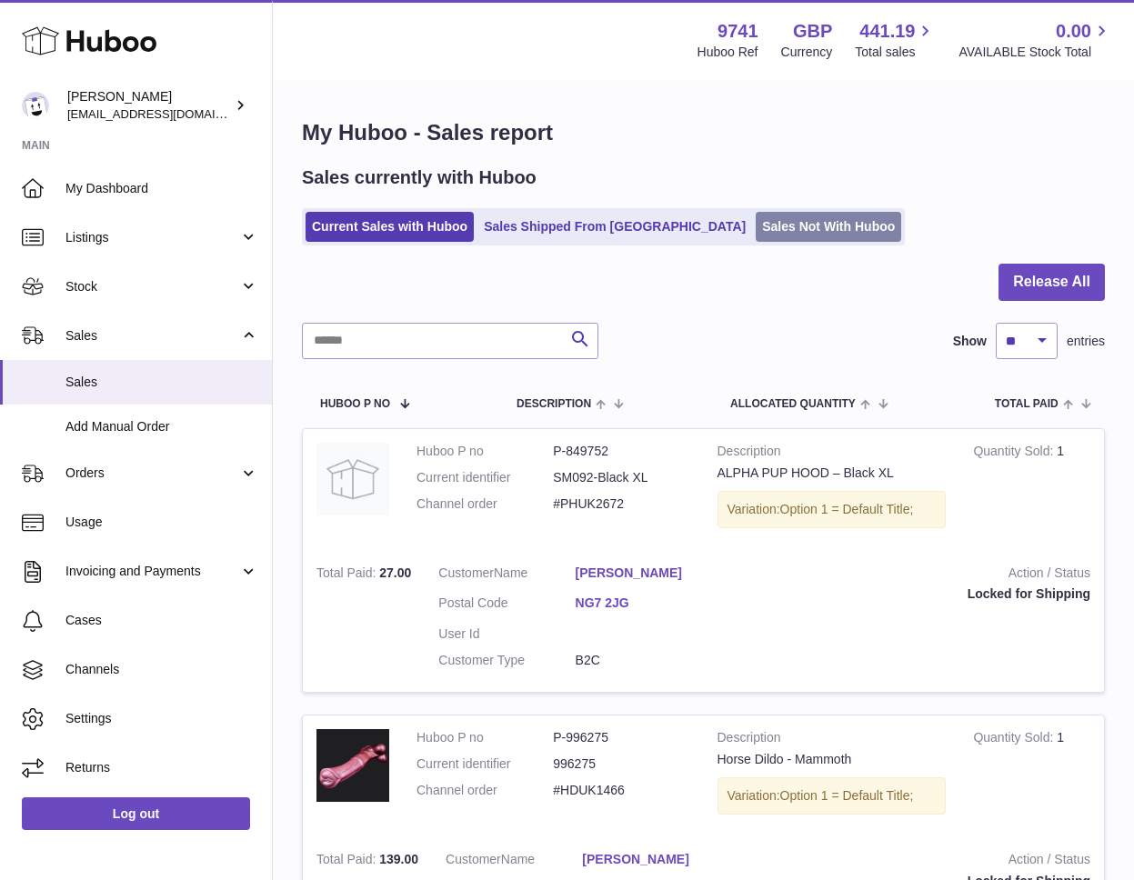
click at [755, 235] on link "Sales Not With Huboo" at bounding box center [827, 227] width 145 height 30
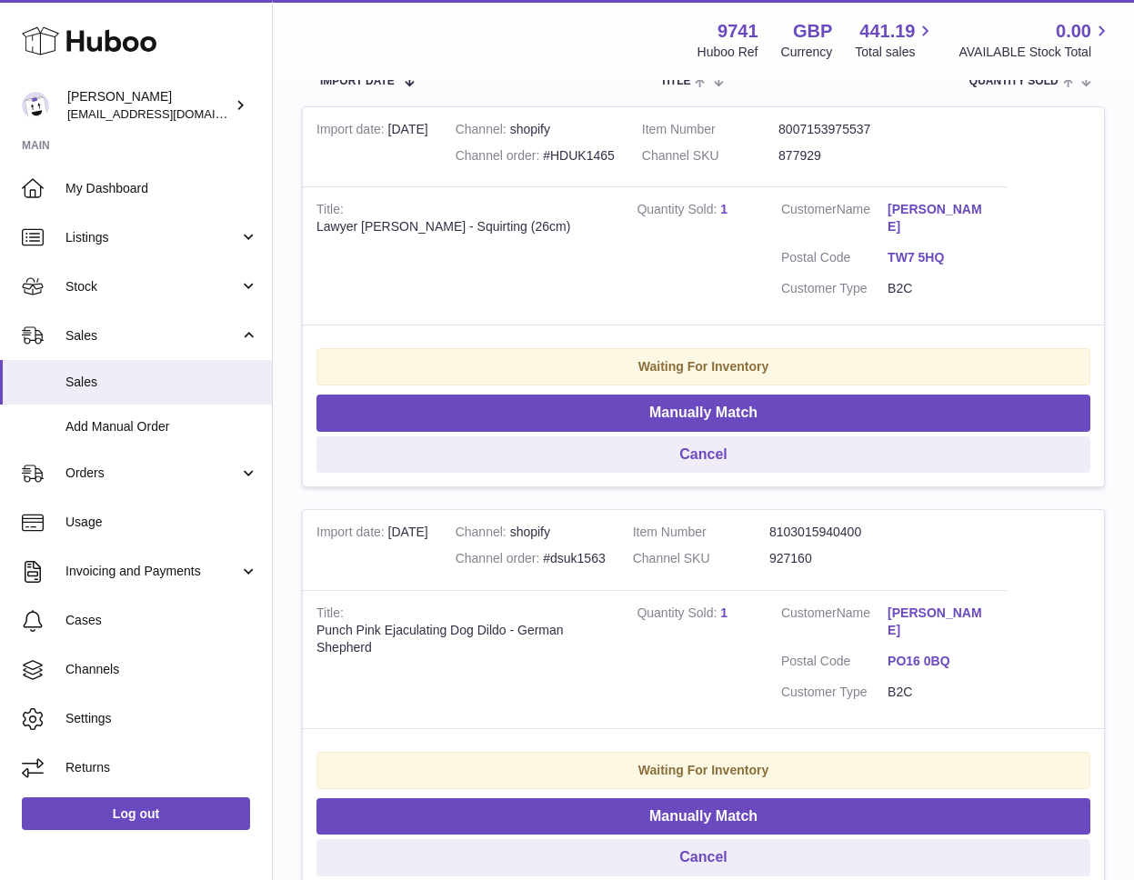
scroll to position [330, 0]
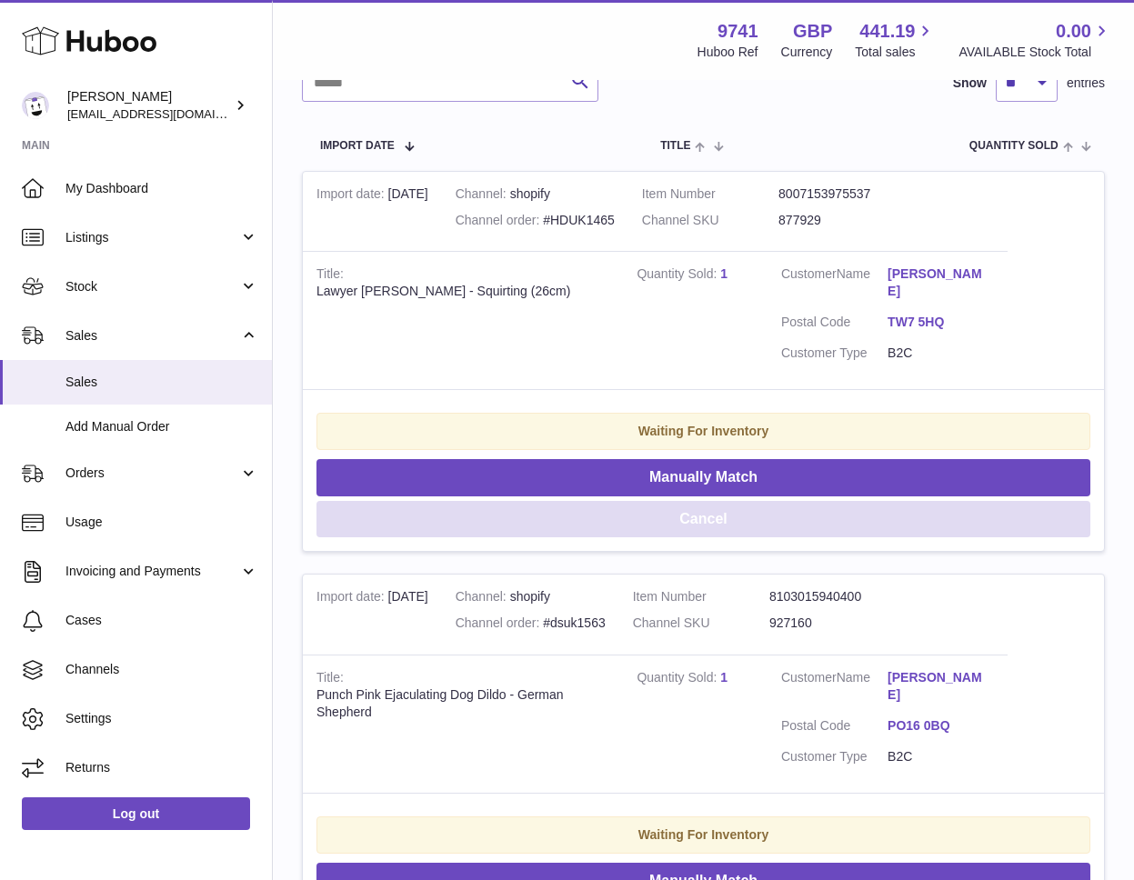
click at [718, 505] on button "Cancel" at bounding box center [703, 519] width 774 height 37
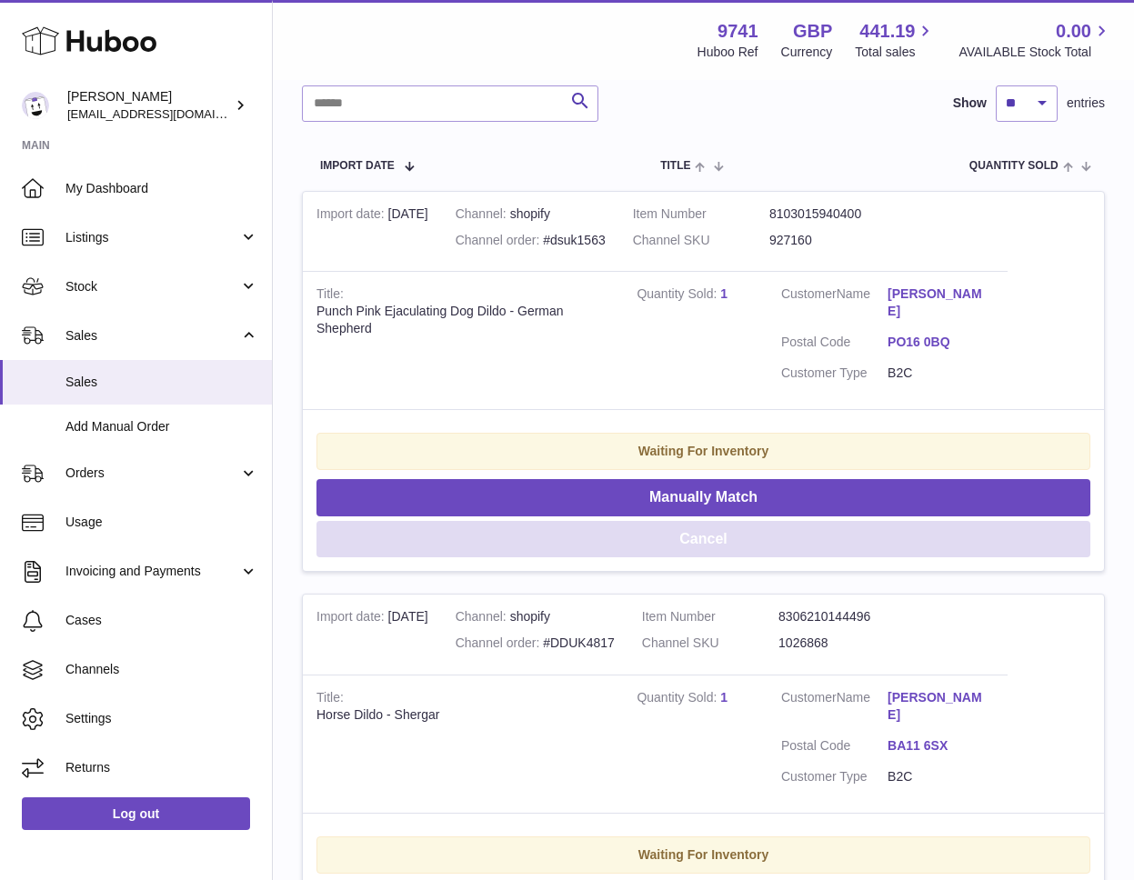
scroll to position [0, 0]
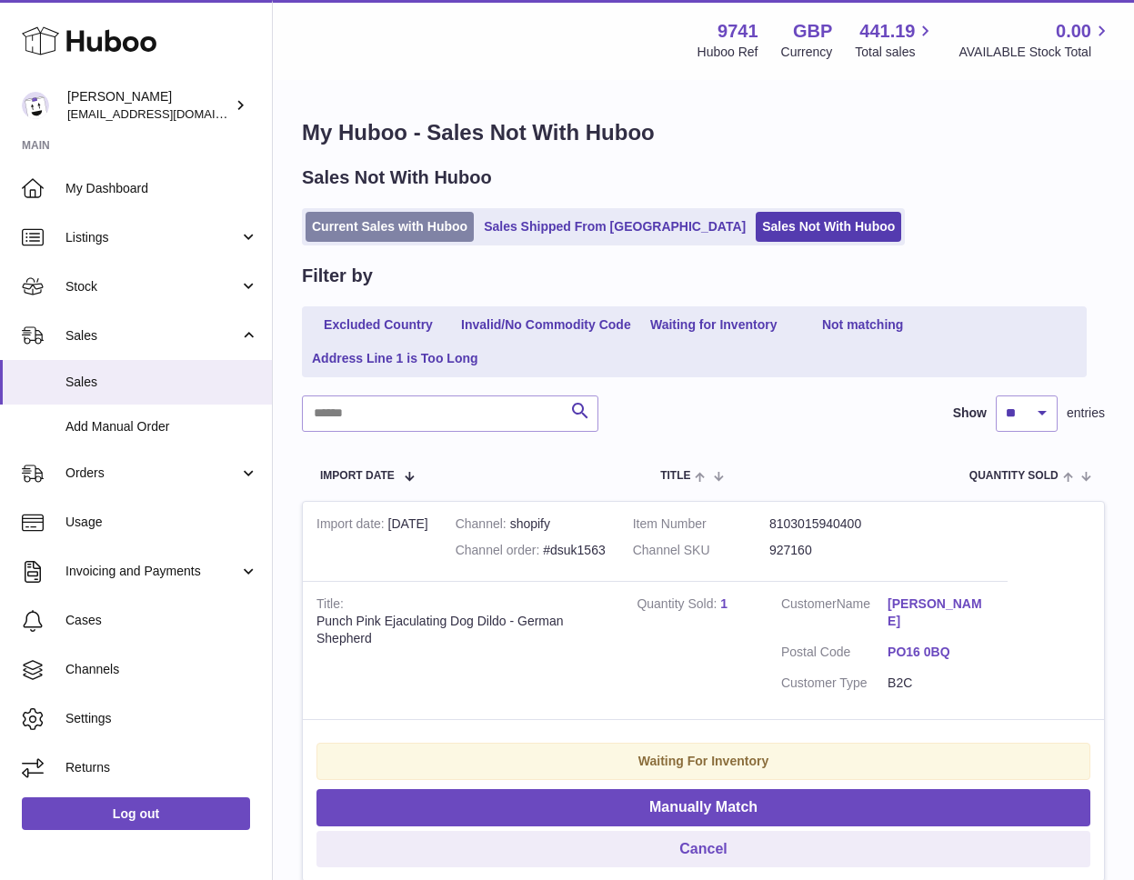
click at [403, 236] on link "Current Sales with Huboo" at bounding box center [389, 227] width 168 height 30
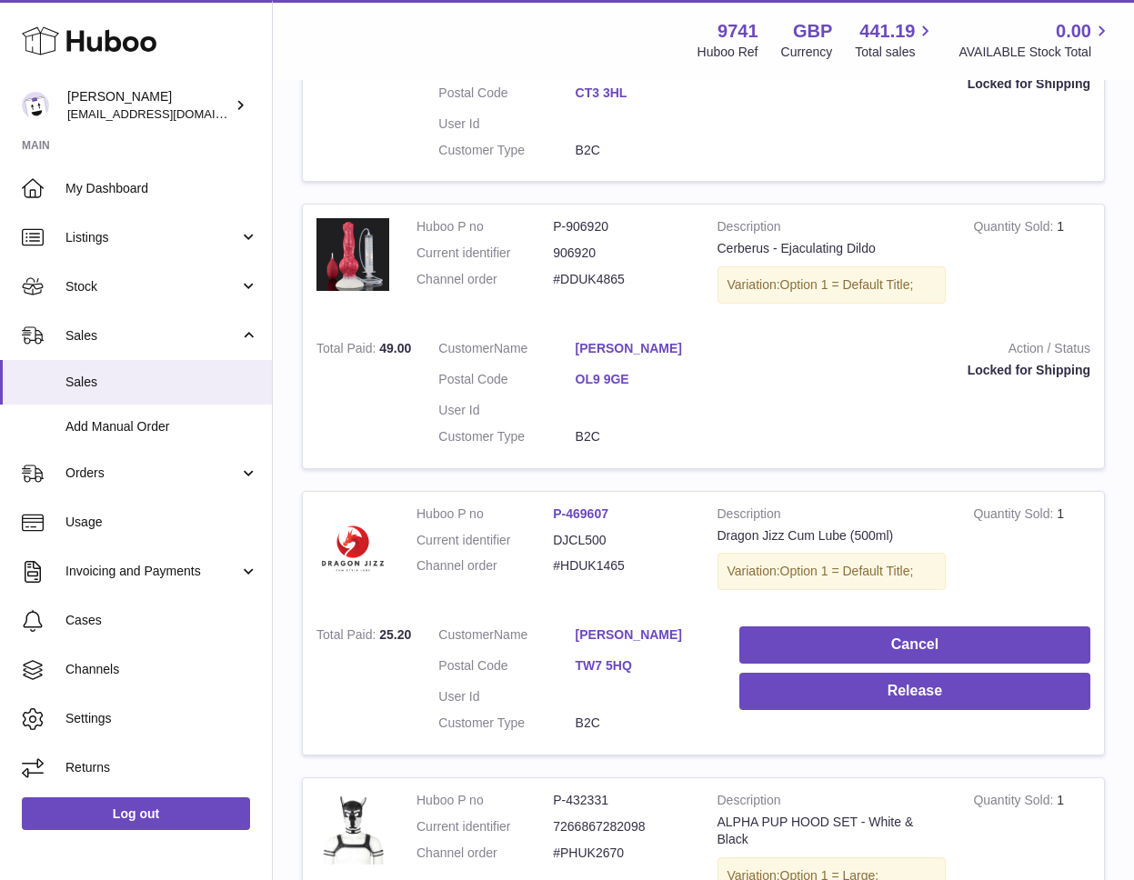
scroll to position [1111, 0]
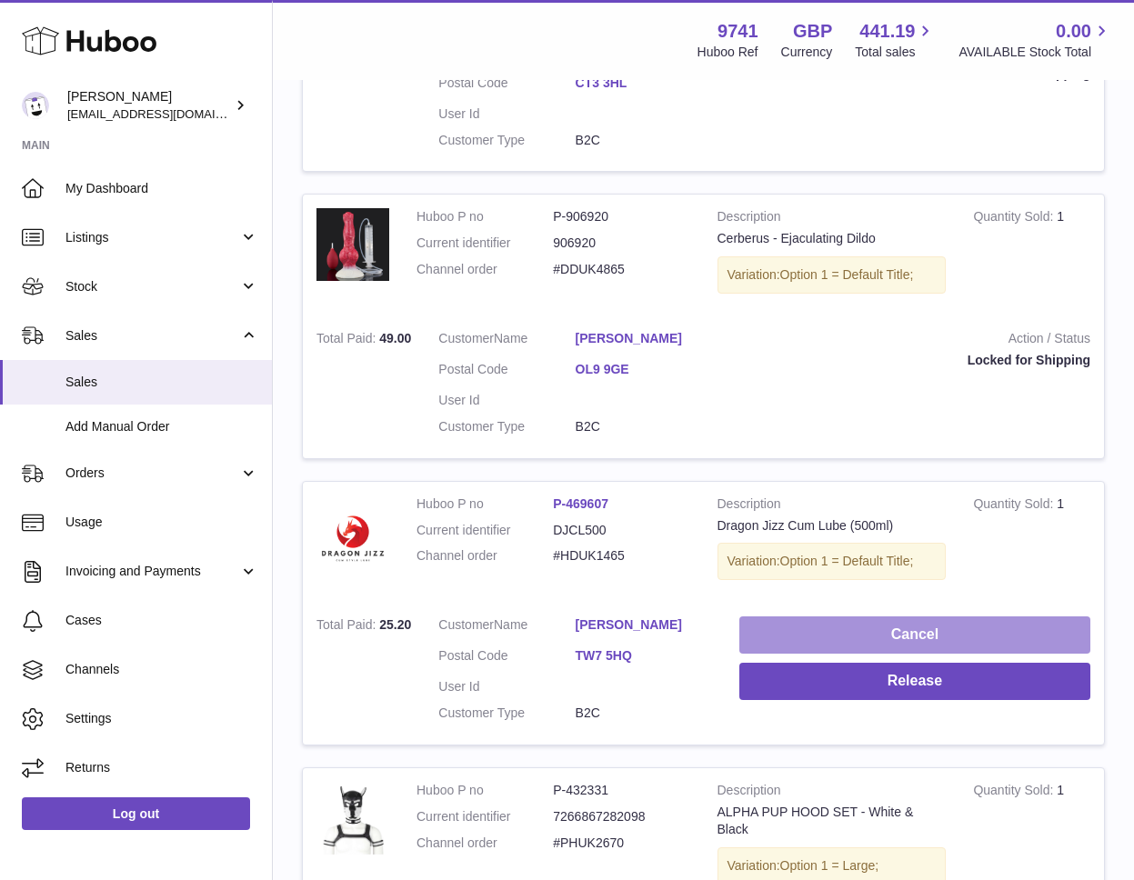
click at [841, 629] on button "Cancel" at bounding box center [914, 634] width 351 height 37
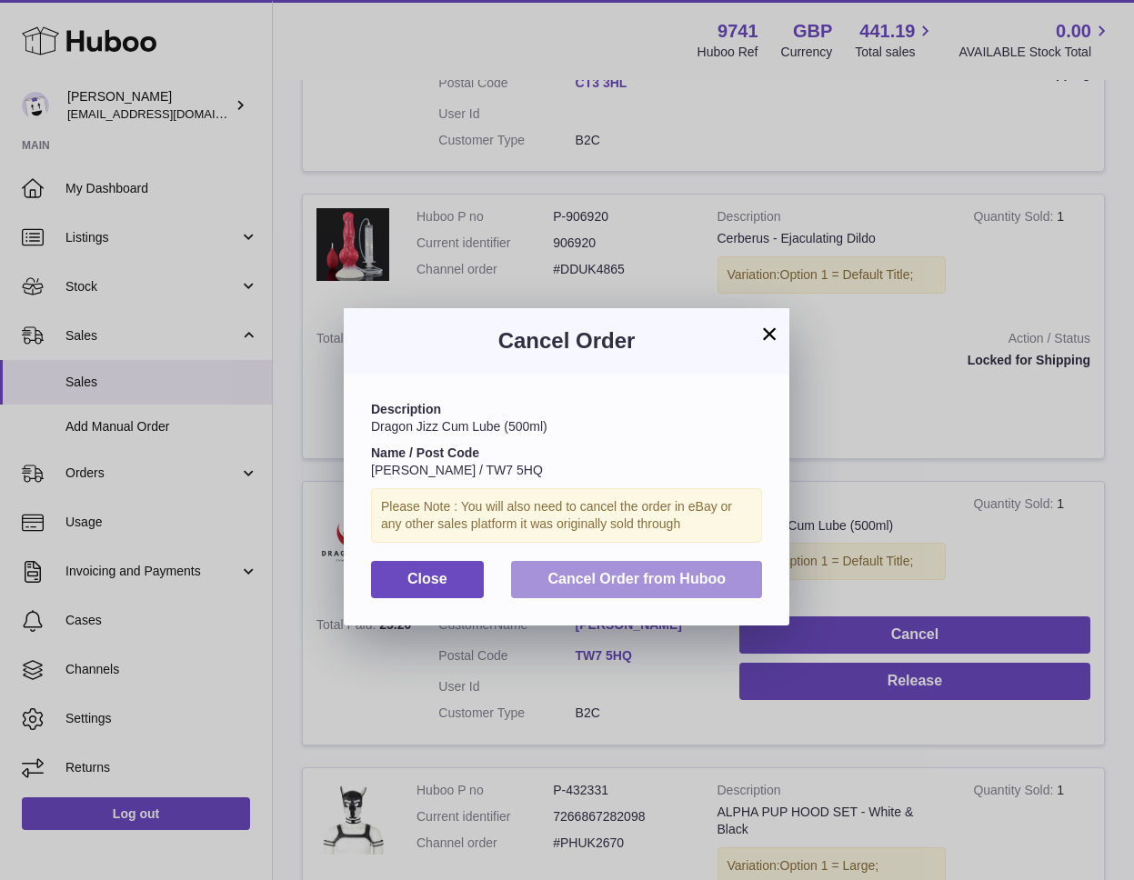
click at [569, 579] on span "Cancel Order from Huboo" at bounding box center [636, 578] width 178 height 15
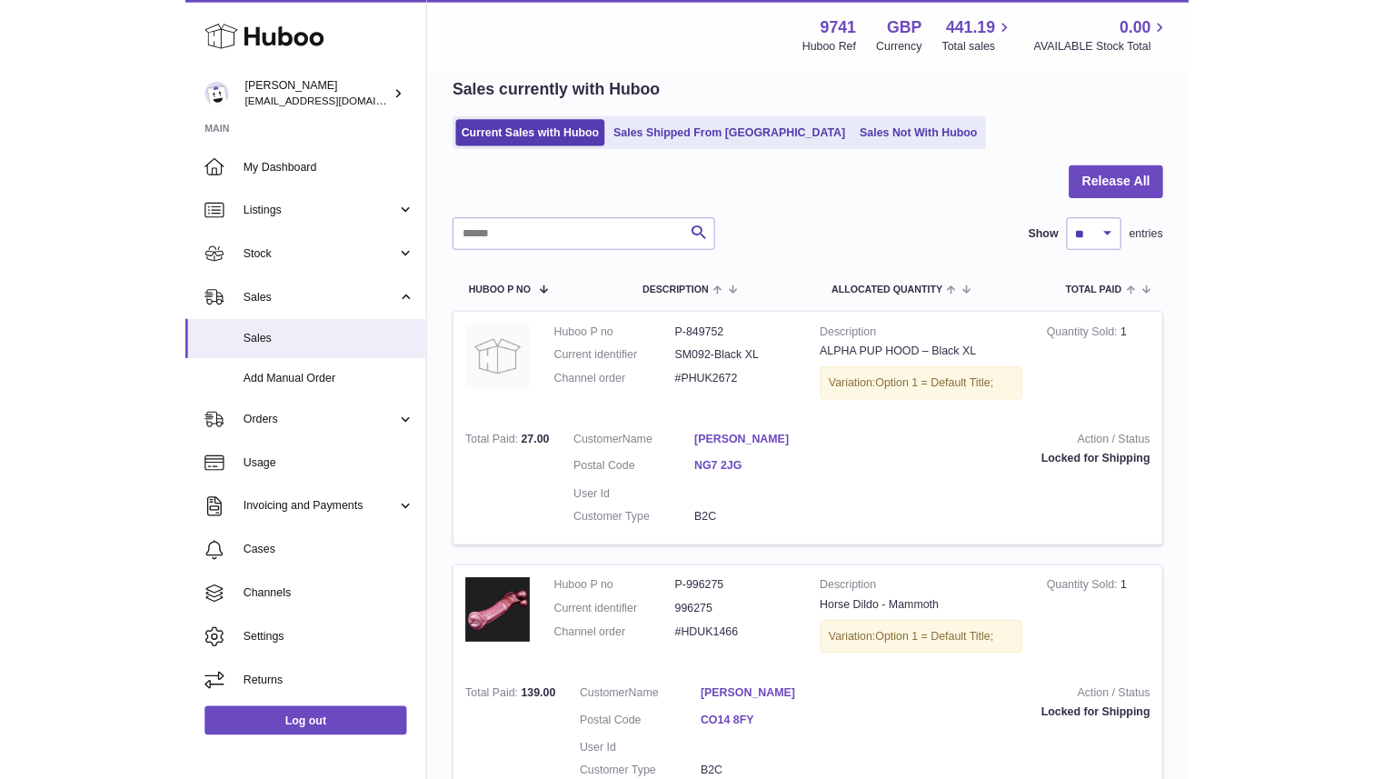
scroll to position [0, 0]
